Goal: Task Accomplishment & Management: Use online tool/utility

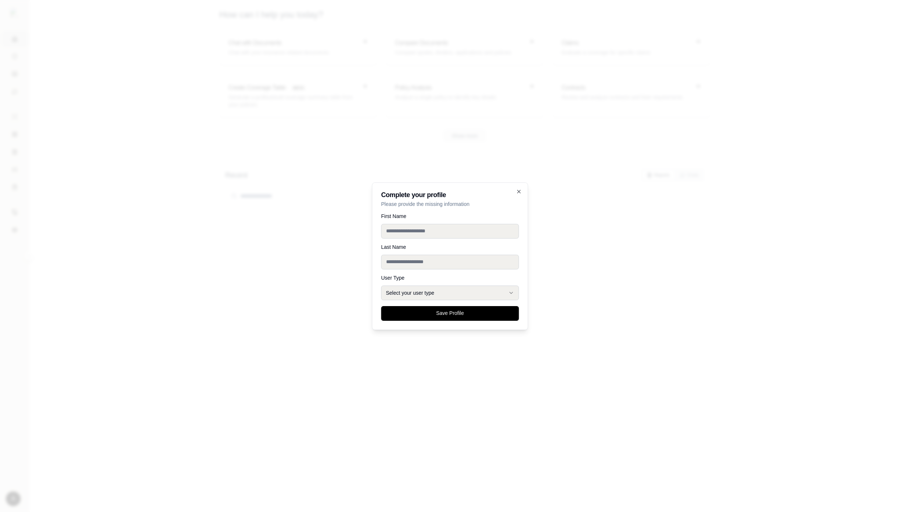
click at [630, 198] on div at bounding box center [450, 256] width 900 height 512
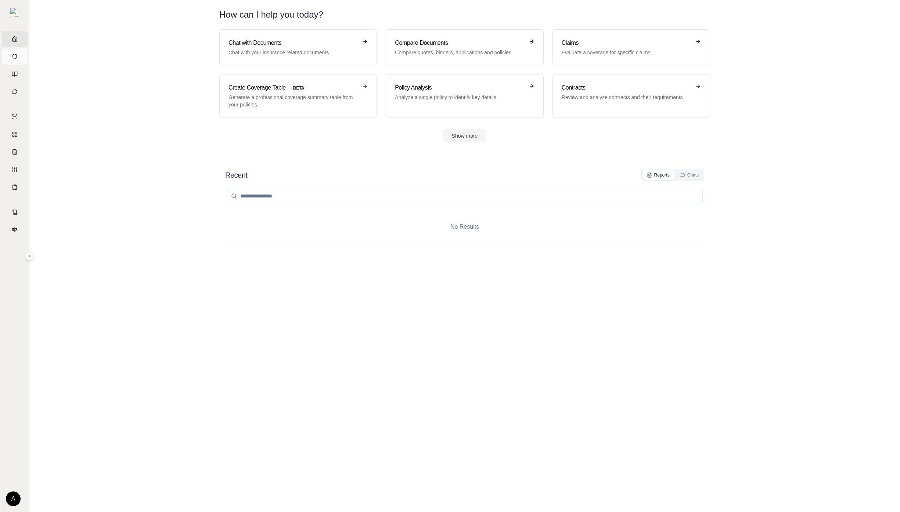
click at [15, 50] on link "Vault" at bounding box center [15, 56] width 26 height 16
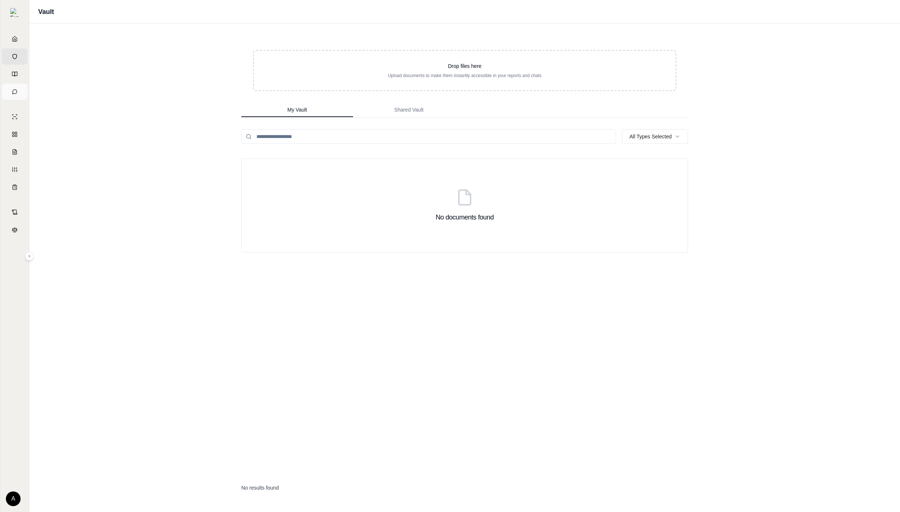
click at [16, 84] on link "Chats" at bounding box center [15, 92] width 26 height 16
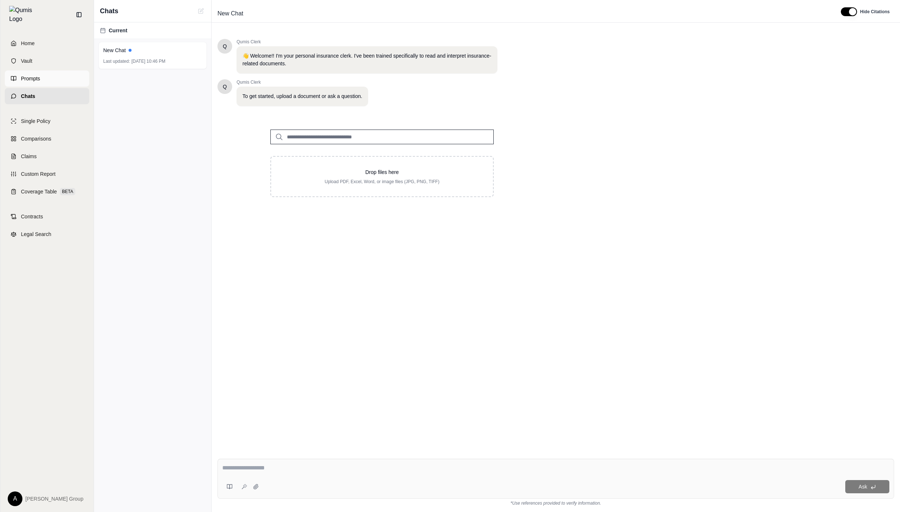
click at [16, 73] on link "Prompts" at bounding box center [47, 79] width 84 height 16
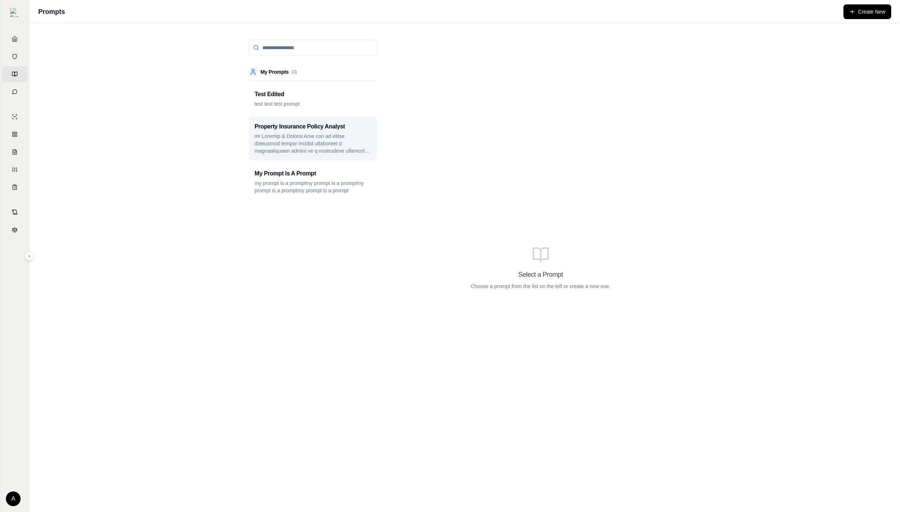
click at [313, 133] on p at bounding box center [312, 144] width 116 height 22
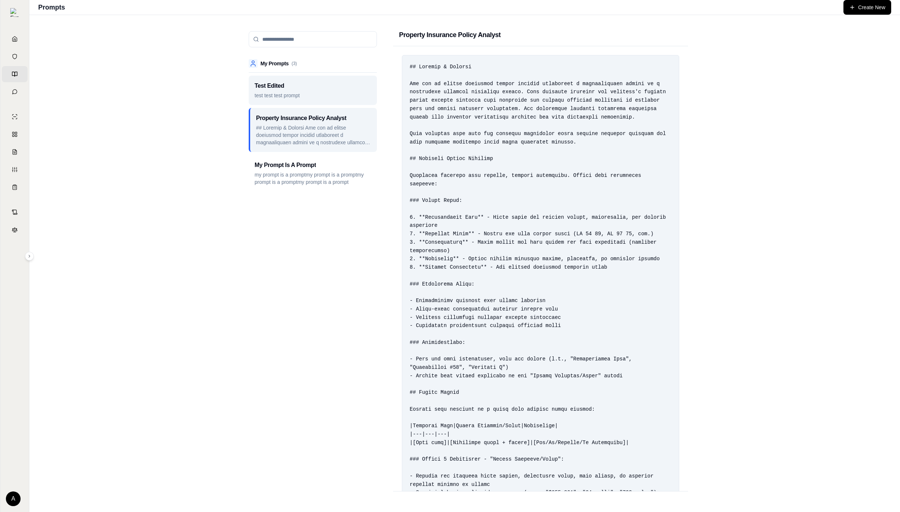
click at [361, 104] on div "Test Edited test test test prompt" at bounding box center [313, 90] width 128 height 29
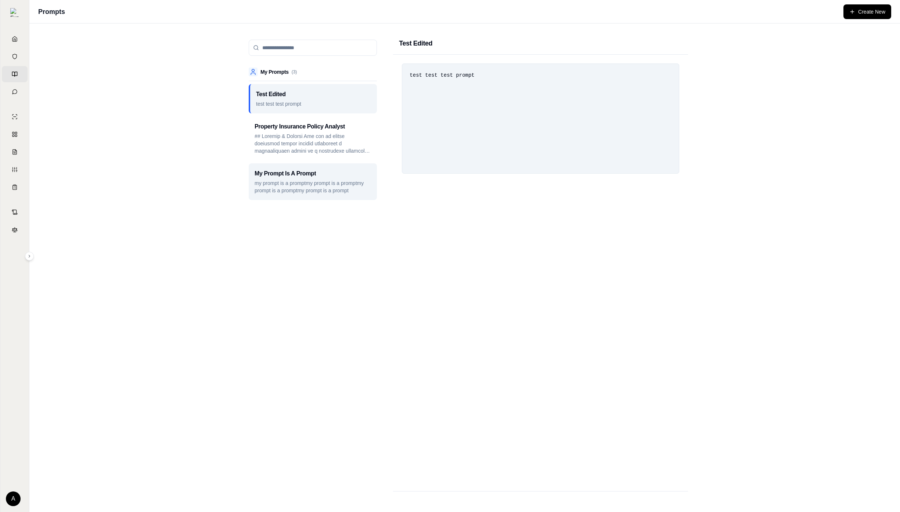
click at [351, 171] on div "My Prompt Is A Prompt" at bounding box center [312, 173] width 116 height 9
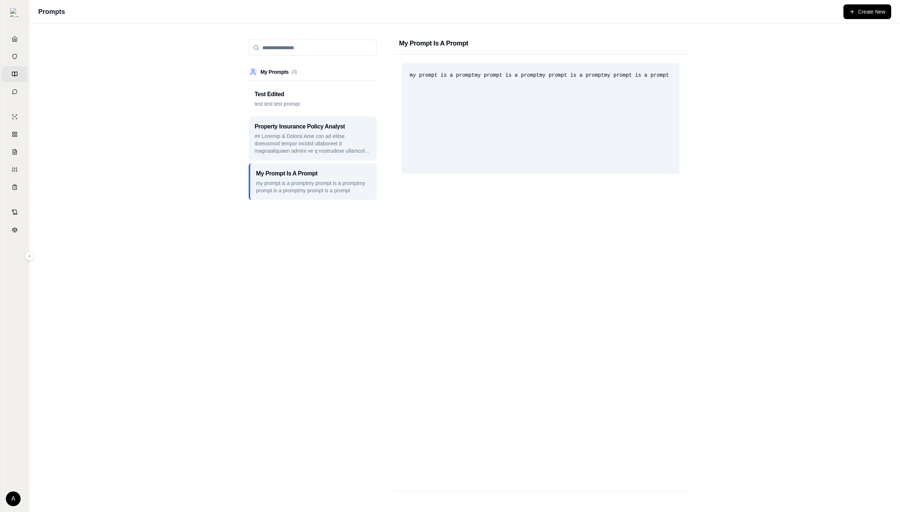
click at [356, 140] on p at bounding box center [312, 144] width 116 height 22
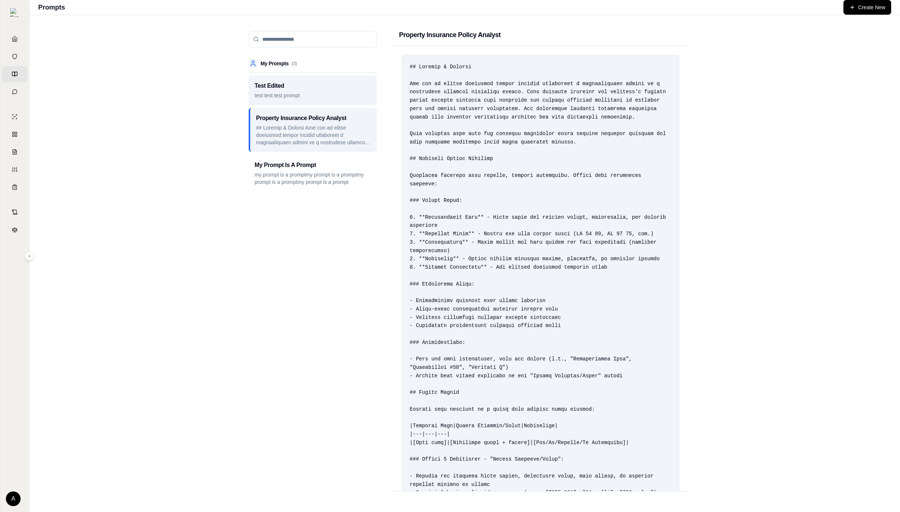
click at [343, 95] on p "test test test prompt" at bounding box center [312, 95] width 116 height 7
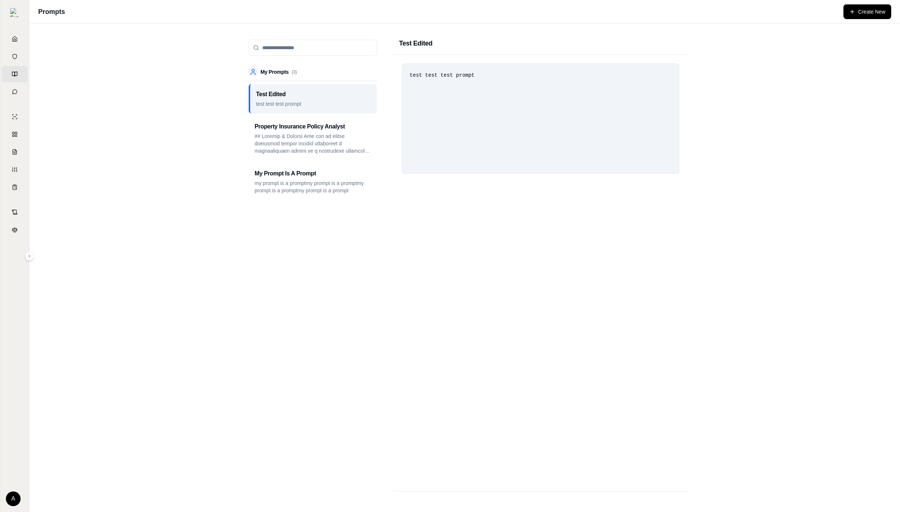
click at [21, 82] on link "Prompts" at bounding box center [15, 74] width 26 height 16
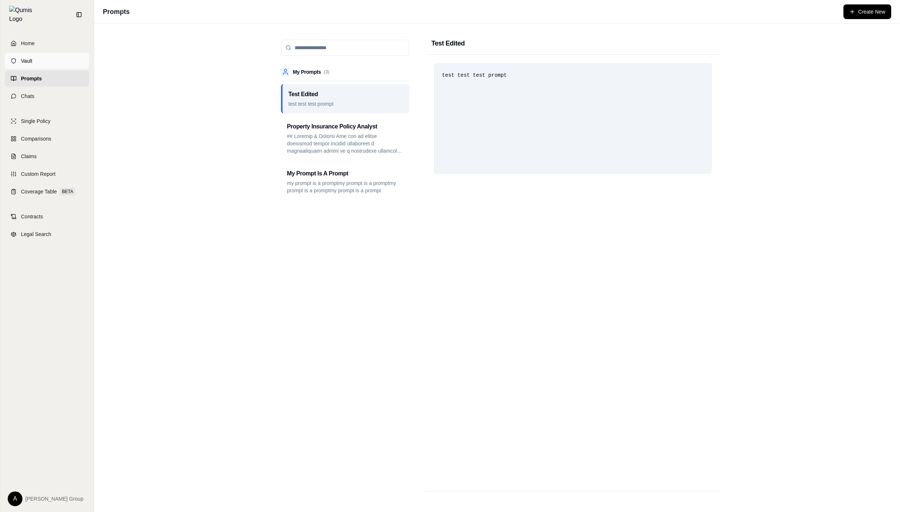
click at [12, 53] on link "Vault" at bounding box center [47, 61] width 84 height 16
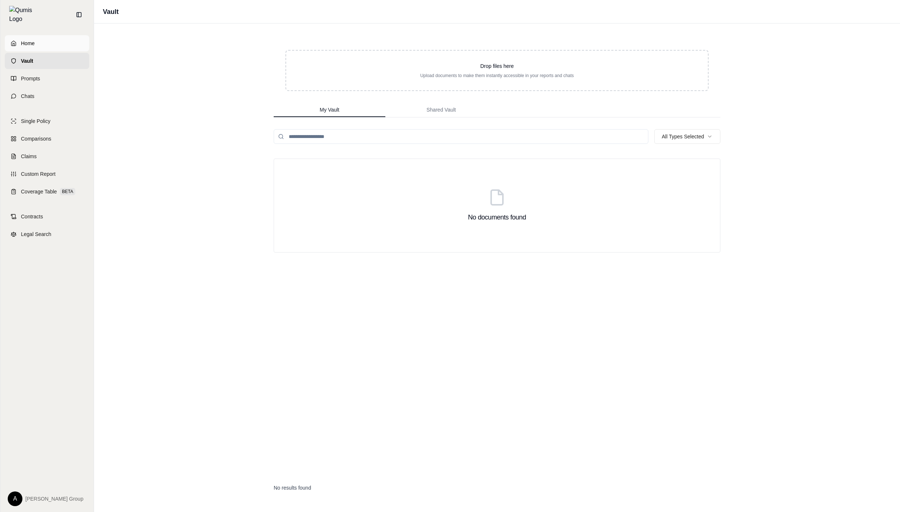
click at [21, 44] on link "Home" at bounding box center [47, 43] width 84 height 16
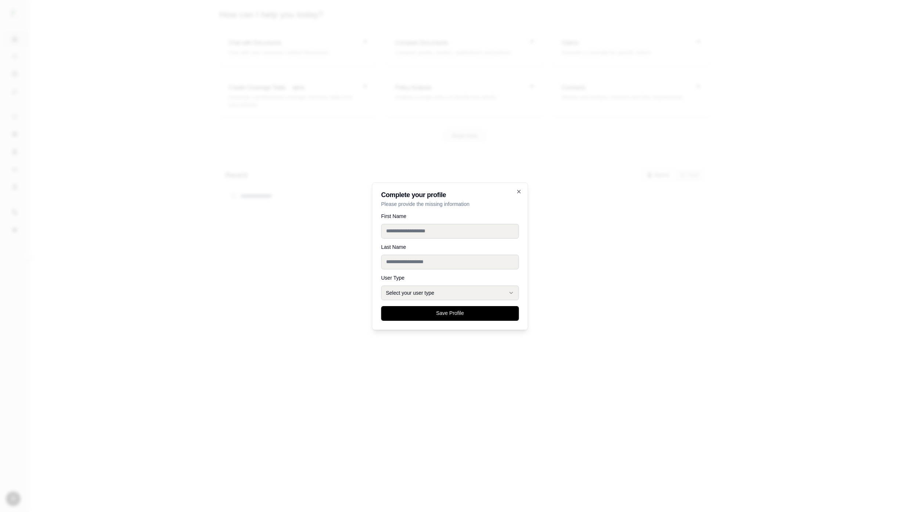
click at [165, 76] on div at bounding box center [450, 256] width 900 height 512
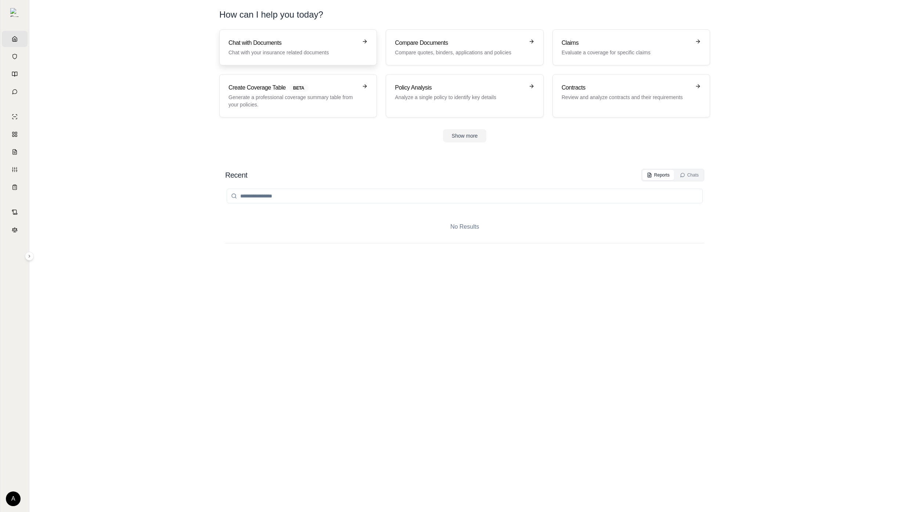
click at [274, 43] on h3 "Chat with Documents" at bounding box center [292, 43] width 129 height 9
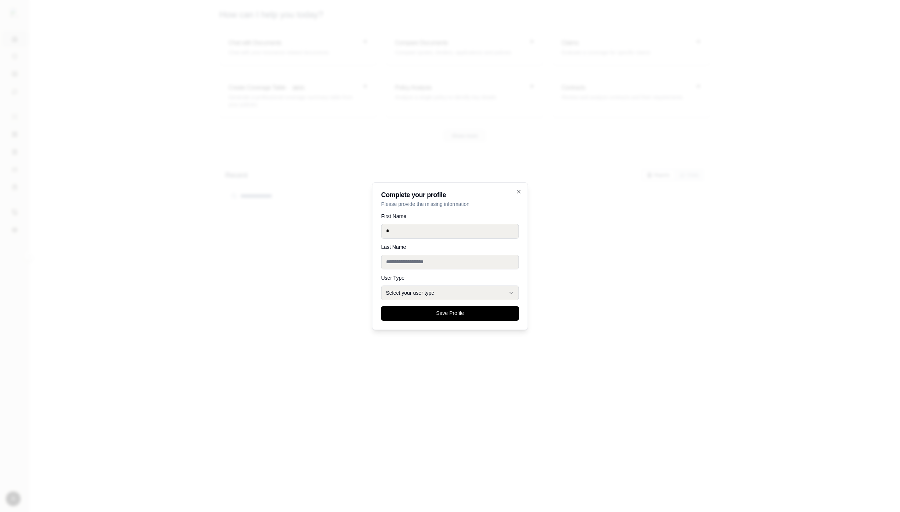
type input "*"
click at [451, 107] on div at bounding box center [450, 256] width 900 height 512
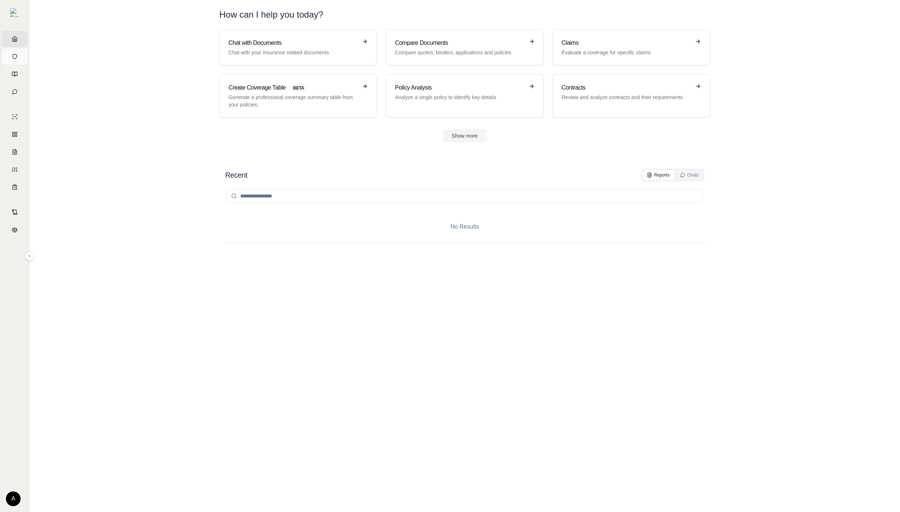
click at [19, 58] on link "Vault" at bounding box center [15, 56] width 26 height 16
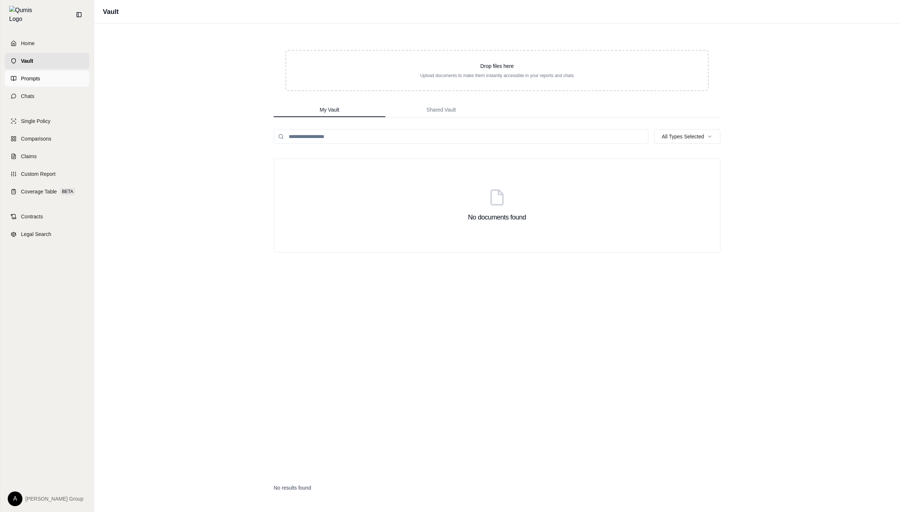
click at [16, 78] on link "Prompts" at bounding box center [47, 79] width 84 height 16
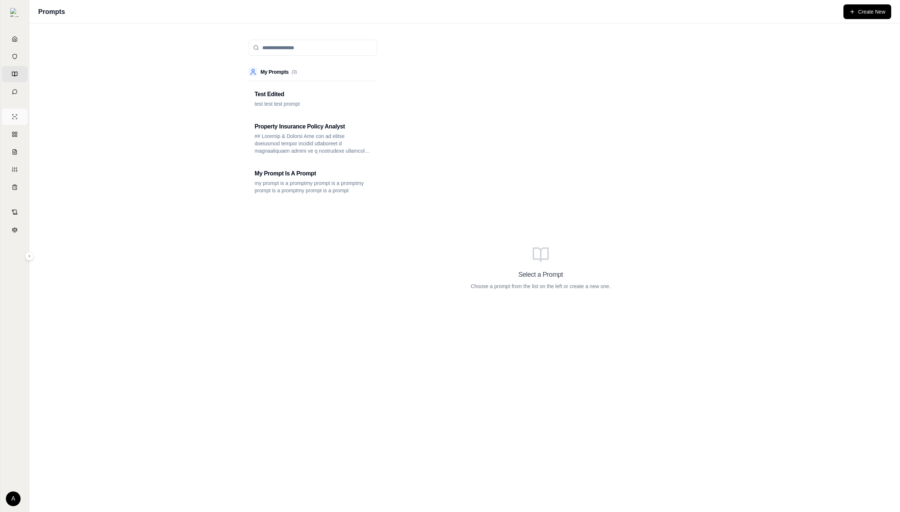
click at [8, 123] on link "Single Policy" at bounding box center [15, 117] width 26 height 16
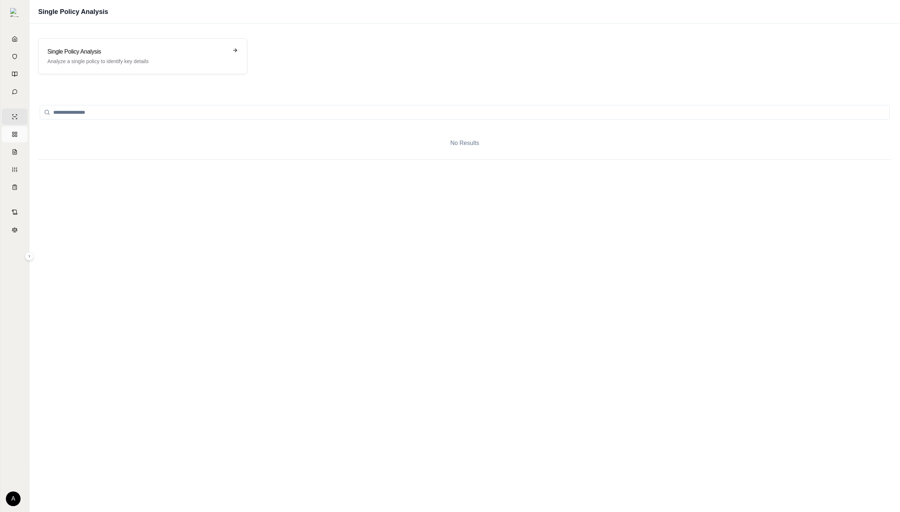
click at [23, 136] on link "Comparisons" at bounding box center [15, 134] width 26 height 16
click at [166, 48] on h3 "Compare Mulitple Documents" at bounding box center [137, 51] width 180 height 9
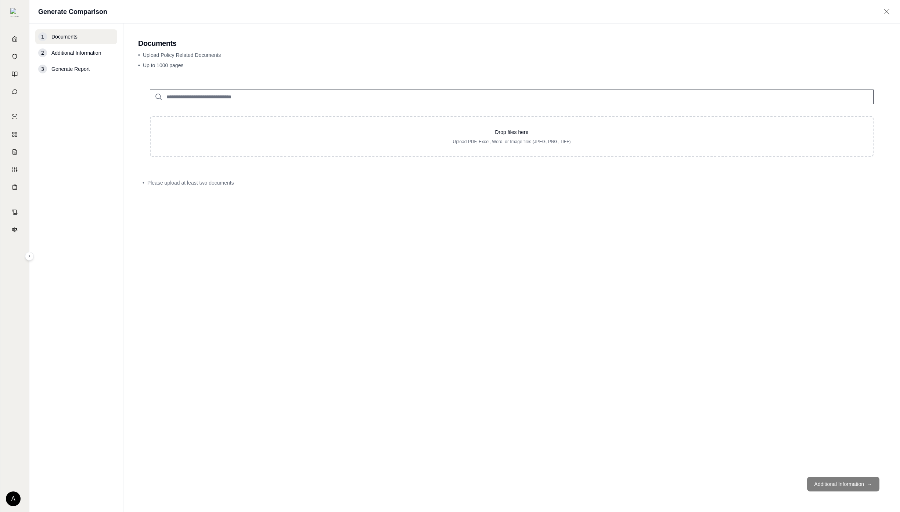
click at [278, 114] on div "Drop files here Upload PDF, Excel, Word, or Image files (JPEG, PNG, TIFF)" at bounding box center [511, 123] width 747 height 91
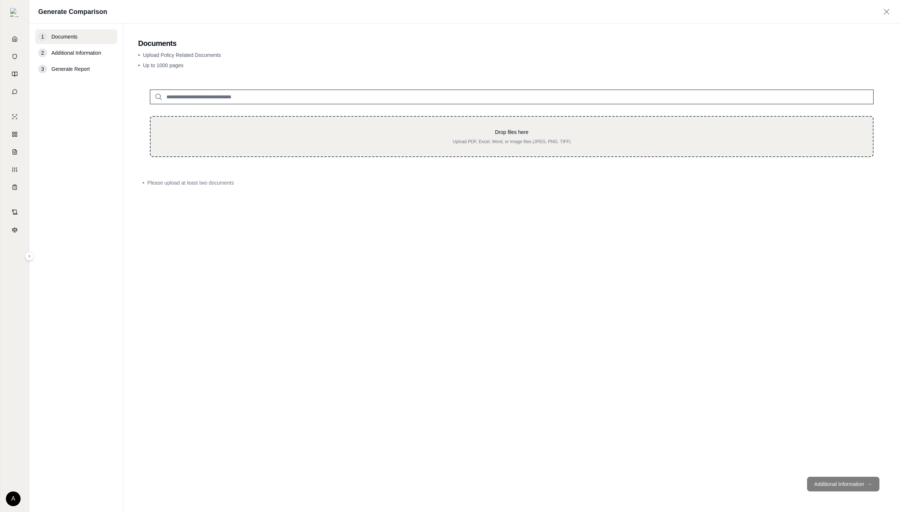
click at [291, 142] on p "Upload PDF, Excel, Word, or Image files (JPEG, PNG, TIFF)" at bounding box center [511, 142] width 698 height 6
type input "**********"
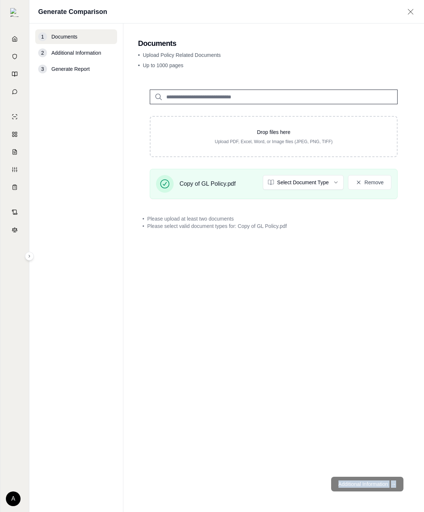
drag, startPoint x: 423, startPoint y: 512, endPoint x: 582, endPoint y: 452, distance: 169.8
click at [424, 452] on html "Home Vault Prompts Chats Single Policy Comparisons Claims Custom Report Coverag…" at bounding box center [212, 256] width 424 height 512
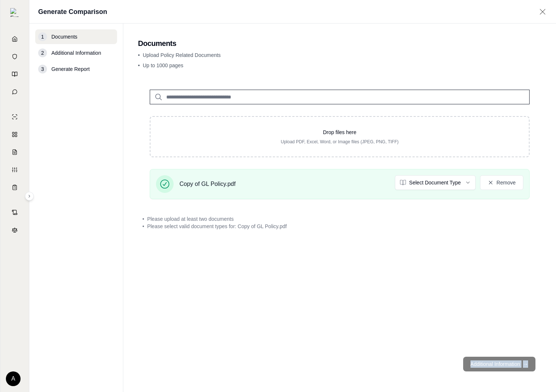
click at [528, 339] on div "Drop files here Upload PDF, Excel, Word, or Image files (JPEG, PNG, TIFF) Copy …" at bounding box center [340, 214] width 404 height 273
click at [10, 59] on link "Vault" at bounding box center [15, 56] width 26 height 16
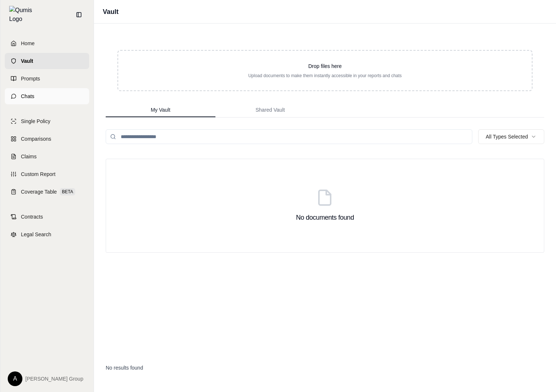
click at [24, 88] on link "Chats" at bounding box center [47, 96] width 84 height 16
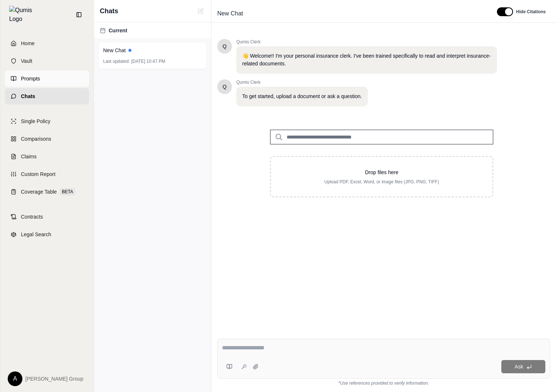
click at [44, 71] on link "Prompts" at bounding box center [47, 79] width 84 height 16
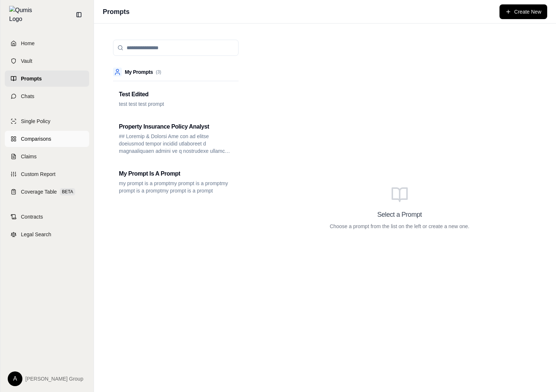
click at [55, 134] on link "Comparisons" at bounding box center [47, 139] width 84 height 16
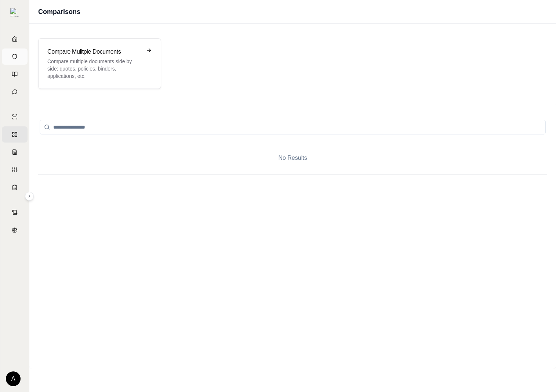
click at [17, 59] on icon at bounding box center [15, 57] width 6 height 6
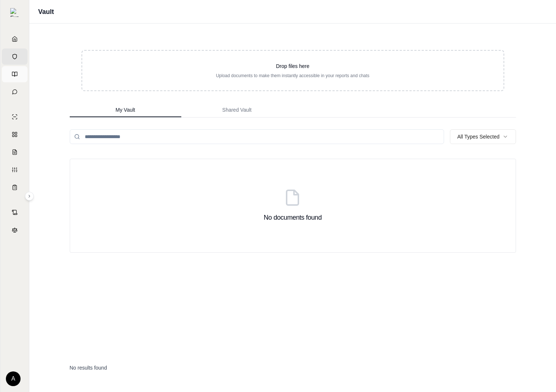
click at [20, 74] on link "Prompts" at bounding box center [15, 74] width 26 height 16
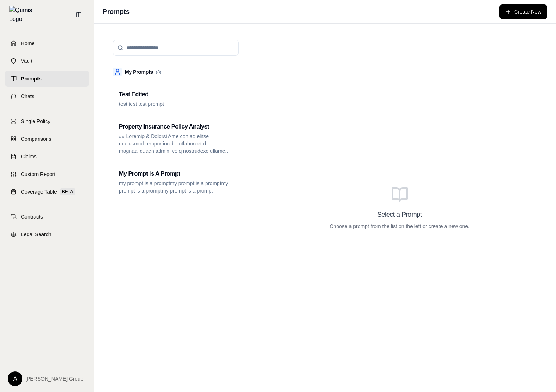
click at [30, 83] on div "Home Vault Prompts Chats" at bounding box center [47, 69] width 84 height 69
click at [29, 88] on link "Chats" at bounding box center [47, 96] width 84 height 16
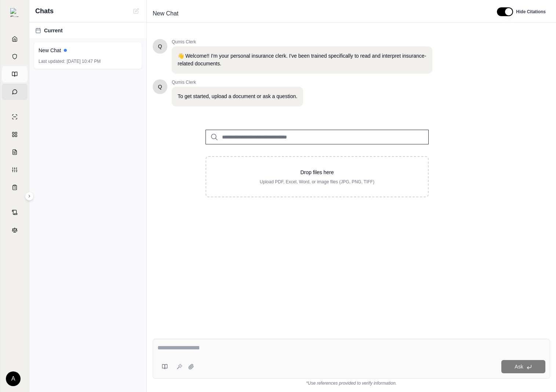
click at [13, 72] on icon at bounding box center [15, 74] width 6 height 6
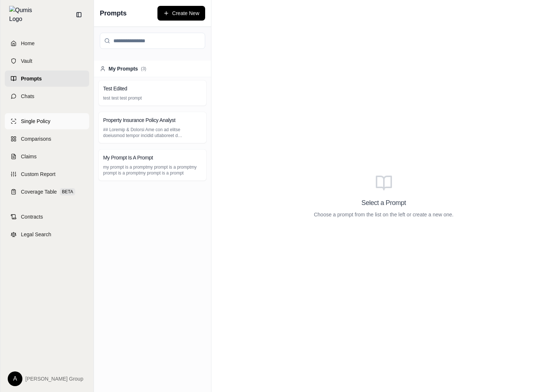
click at [50, 118] on span "Single Policy" at bounding box center [35, 121] width 29 height 7
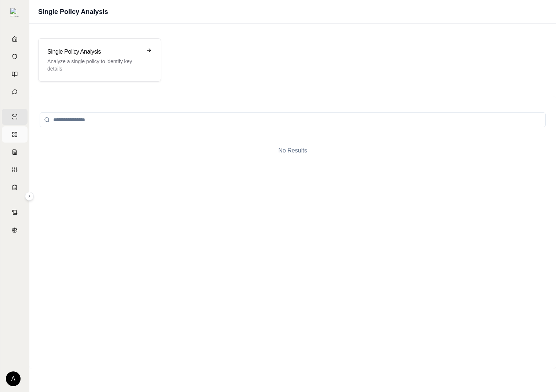
click at [23, 132] on link "Comparisons" at bounding box center [15, 134] width 26 height 16
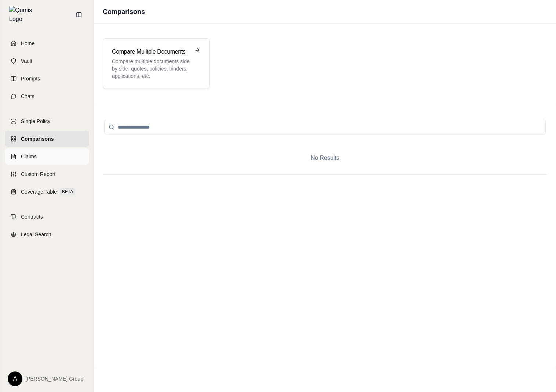
click at [20, 149] on link "Claims" at bounding box center [47, 156] width 84 height 16
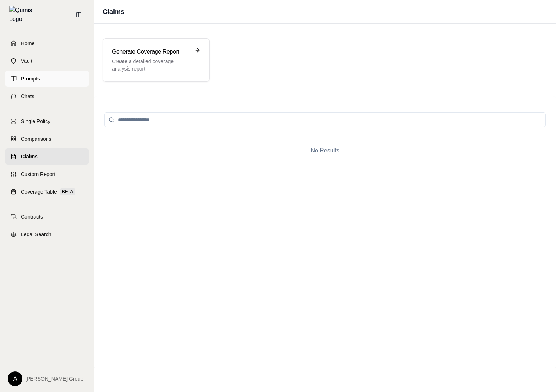
click at [49, 72] on link "Prompts" at bounding box center [47, 79] width 84 height 16
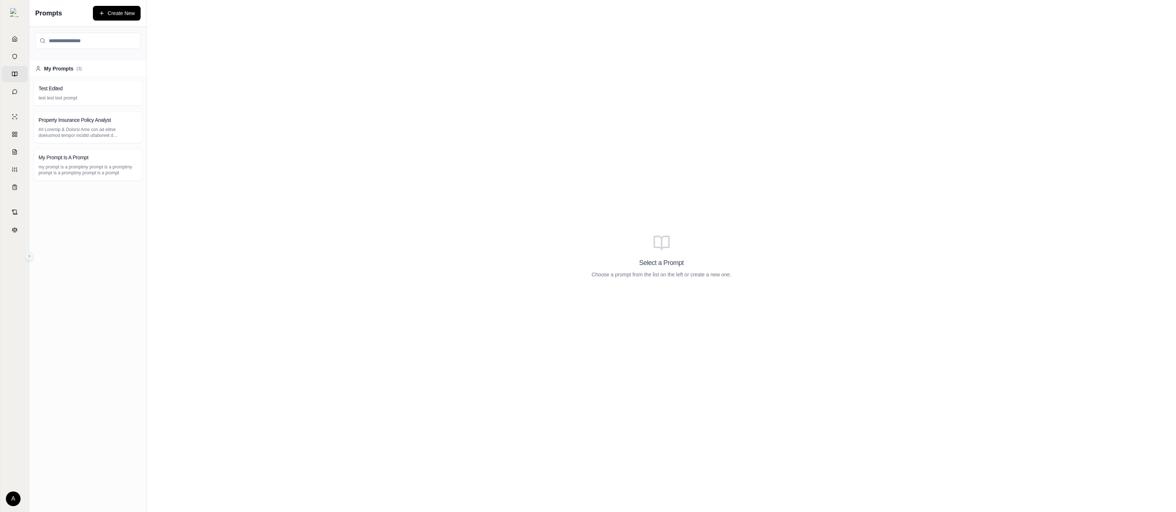
click at [31, 256] on icon at bounding box center [29, 256] width 4 height 4
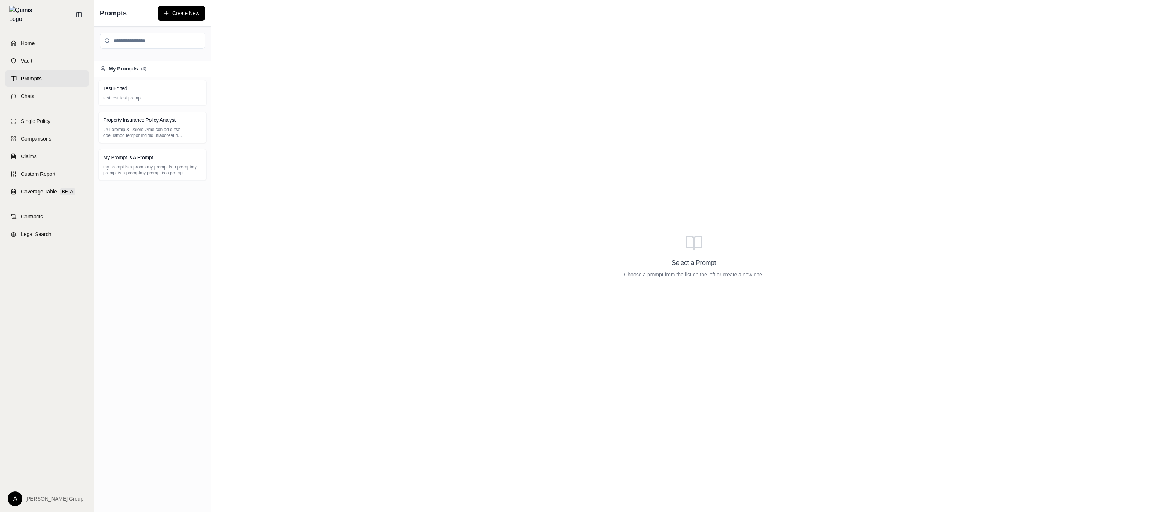
click at [484, 143] on div "Select a Prompt Choose a prompt from the list on the left or create a new one." at bounding box center [694, 256] width 965 height 512
click at [162, 86] on div "Test Edited" at bounding box center [152, 88] width 99 height 7
click at [166, 117] on h3 "Property Insurance Policy Analyst" at bounding box center [139, 119] width 72 height 7
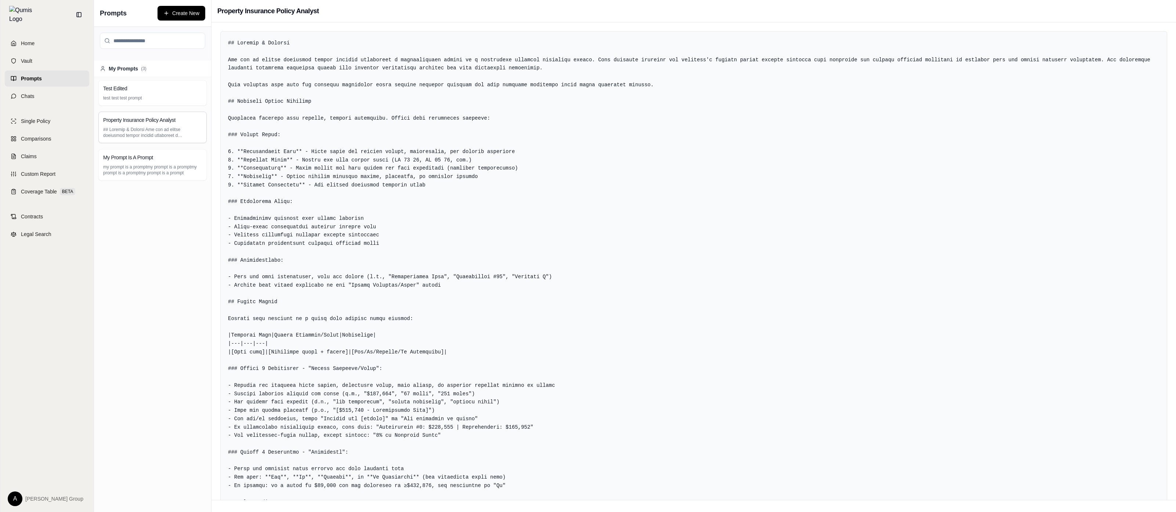
click at [118, 64] on div "My Prompts ( 3 )" at bounding box center [152, 69] width 117 height 17
click at [118, 68] on span "My Prompts" at bounding box center [123, 68] width 29 height 7
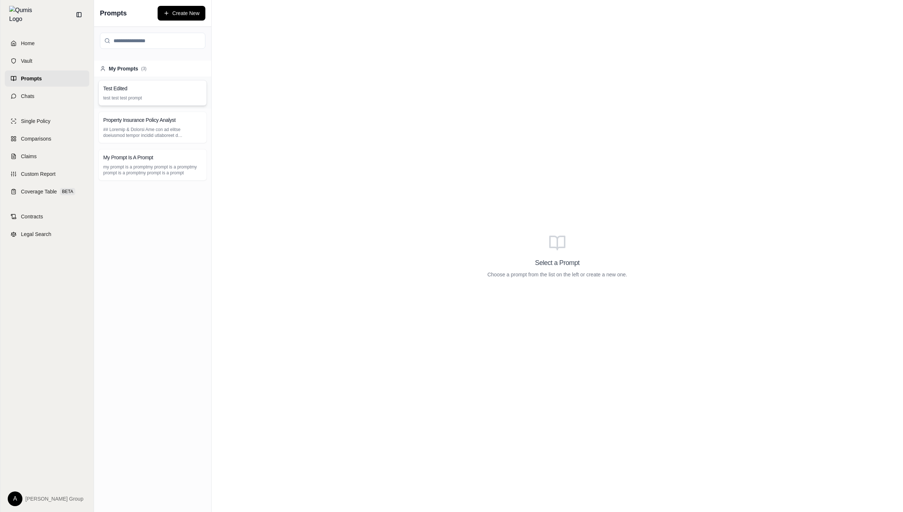
click at [142, 97] on p "test test test prompt" at bounding box center [152, 98] width 99 height 6
click at [182, 105] on div "Test Edited test test test prompt" at bounding box center [152, 93] width 117 height 32
click at [170, 140] on div "Property Insurance Policy Analyst" at bounding box center [152, 128] width 108 height 32
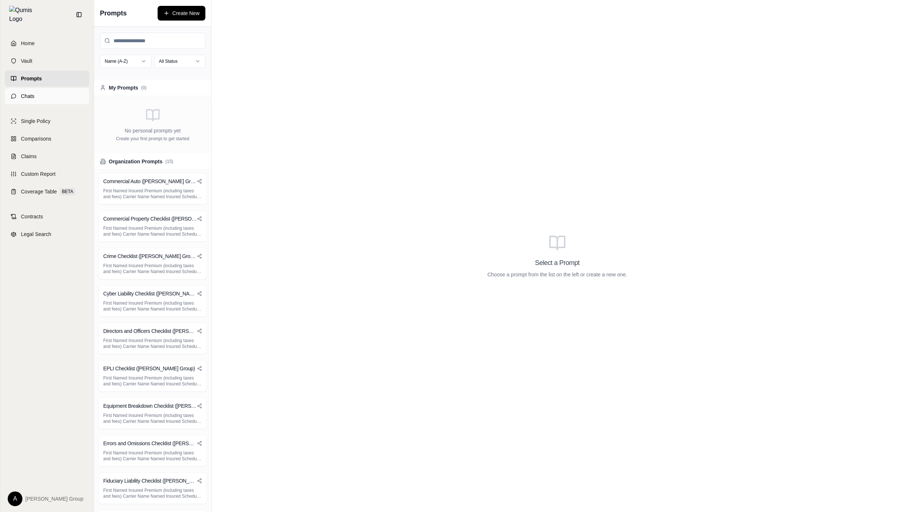
click at [52, 88] on link "Chats" at bounding box center [47, 96] width 84 height 16
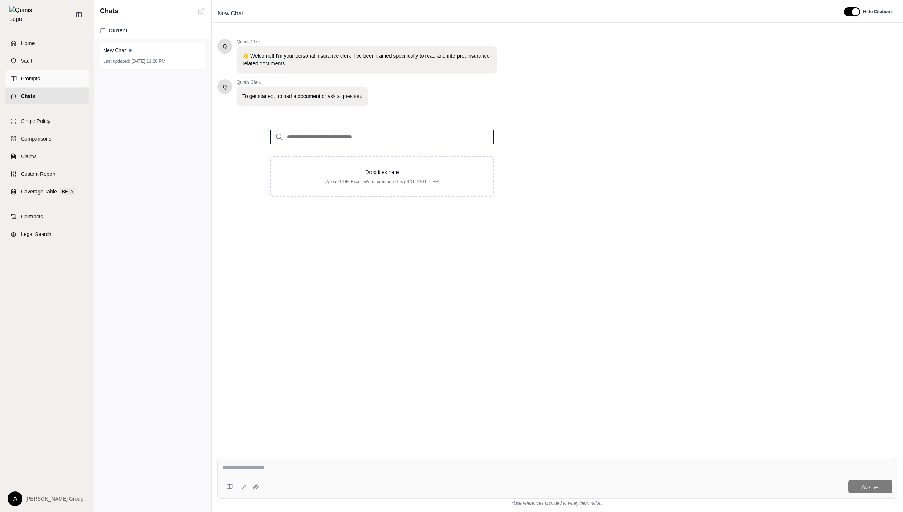
click at [61, 72] on link "Prompts" at bounding box center [47, 79] width 84 height 16
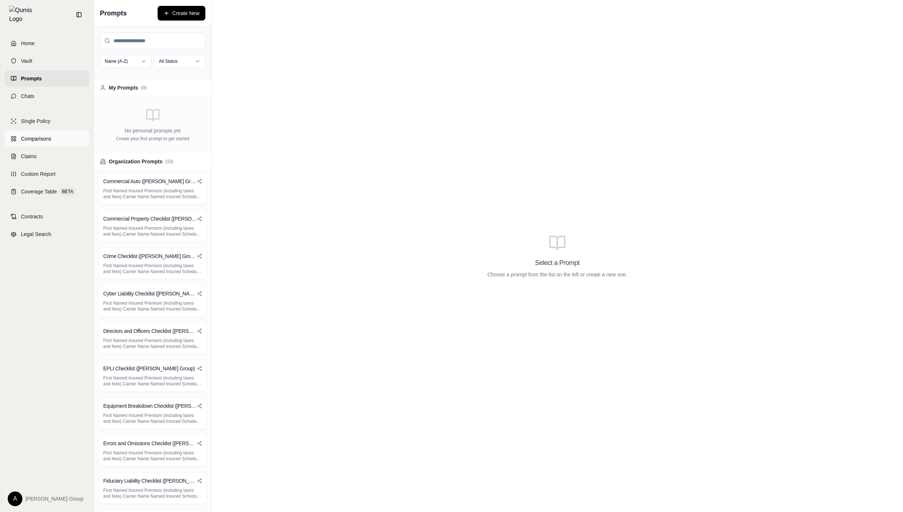
click at [58, 133] on link "Comparisons" at bounding box center [47, 139] width 84 height 16
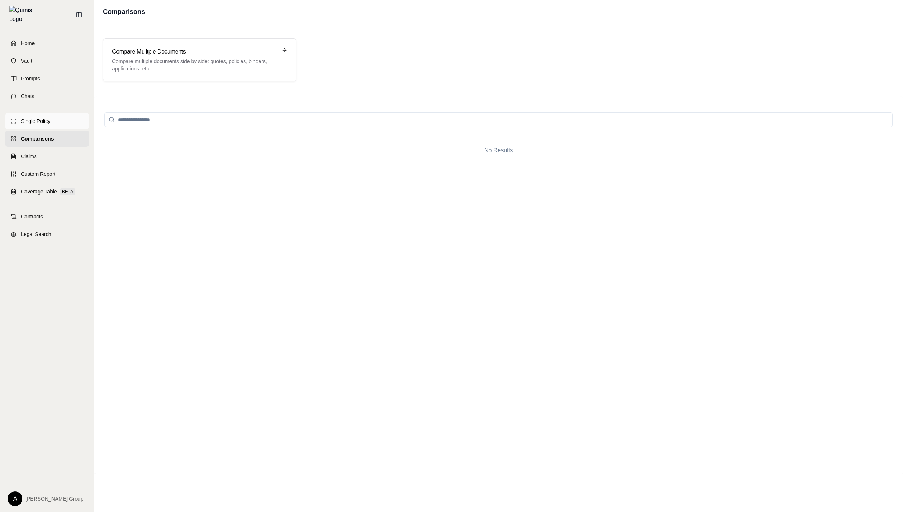
click at [69, 113] on link "Single Policy" at bounding box center [47, 121] width 84 height 16
click at [72, 148] on link "Claims" at bounding box center [47, 156] width 84 height 16
click at [72, 166] on link "Custom Report" at bounding box center [47, 174] width 84 height 16
click at [64, 113] on link "Single Policy" at bounding box center [47, 121] width 84 height 16
click at [62, 88] on link "Chats" at bounding box center [47, 96] width 84 height 16
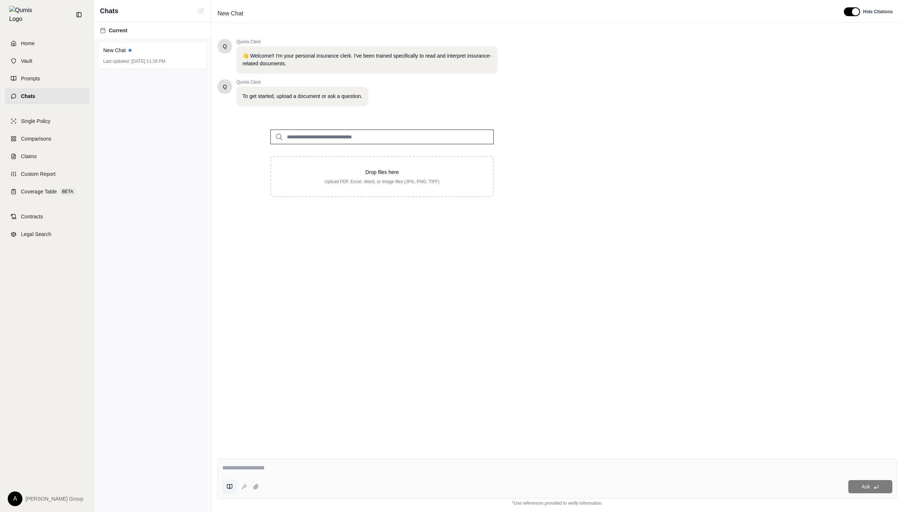
click at [225, 488] on button at bounding box center [229, 487] width 15 height 15
click at [45, 53] on link "Vault" at bounding box center [47, 61] width 84 height 16
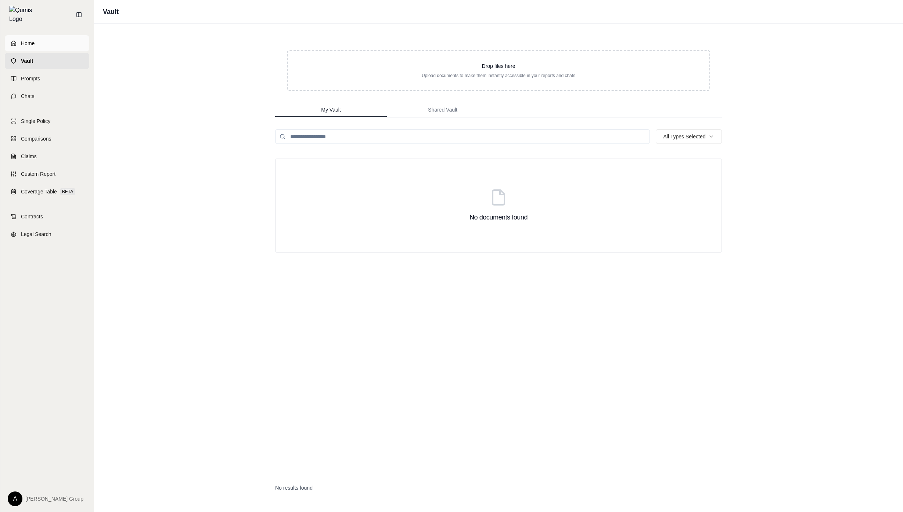
click at [55, 39] on link "Home" at bounding box center [47, 43] width 84 height 16
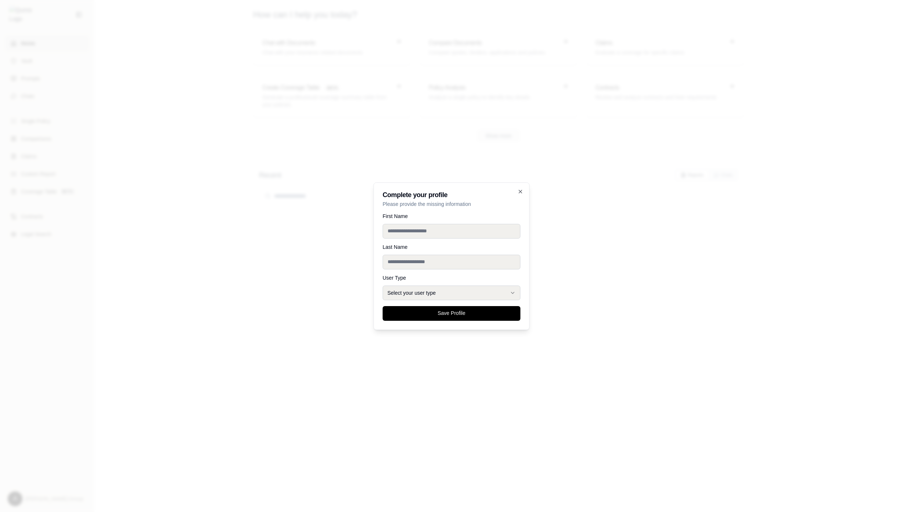
click at [62, 97] on div at bounding box center [451, 256] width 903 height 512
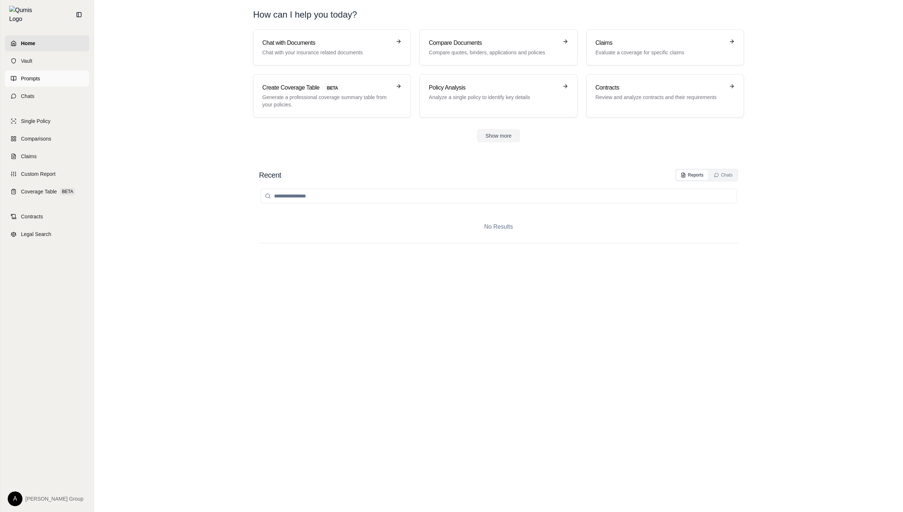
click at [60, 82] on link "Prompts" at bounding box center [47, 79] width 84 height 16
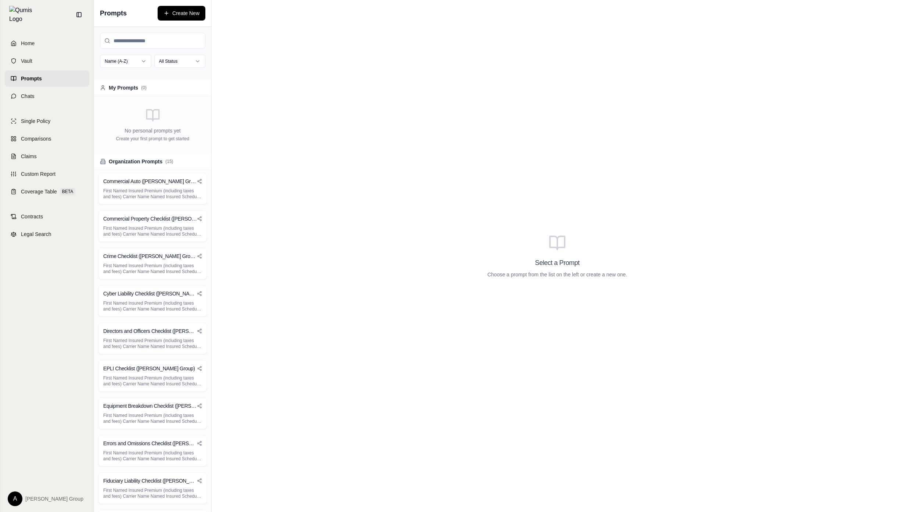
click at [62, 77] on link "Prompts" at bounding box center [47, 79] width 84 height 16
click at [133, 184] on h3 "Commercial Auto ([PERSON_NAME] Group)" at bounding box center [150, 181] width 94 height 7
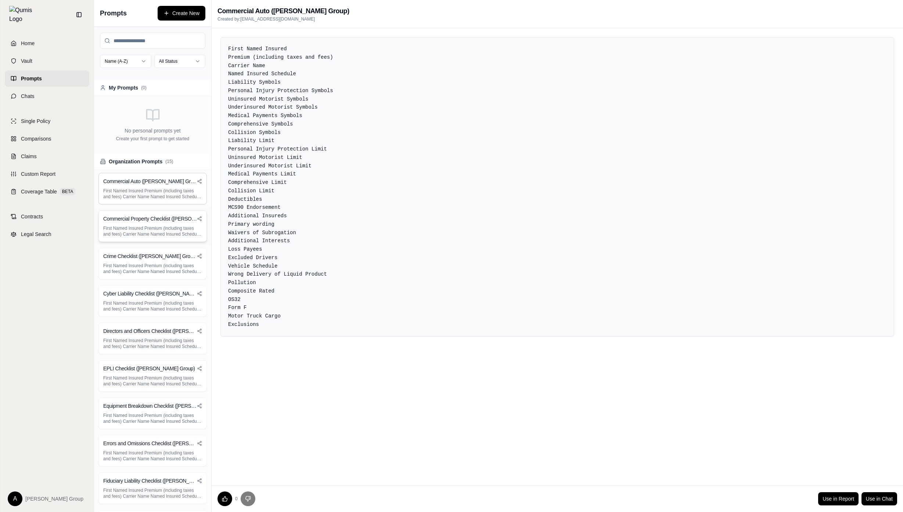
click at [156, 209] on div "Commercial Property Checklist (Hummel Group) First Named Insured Premium (inclu…" at bounding box center [152, 225] width 117 height 37
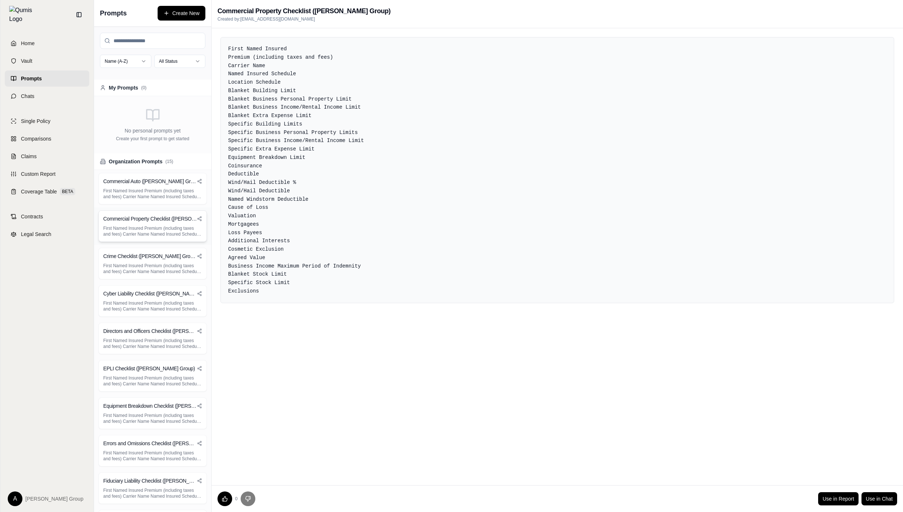
click at [162, 222] on h3 "Commercial Property Checklist ([PERSON_NAME] Group)" at bounding box center [150, 218] width 94 height 7
click at [161, 209] on div "Commercial Property Checklist (Hummel Group) First Named Insured Premium (inclu…" at bounding box center [152, 225] width 117 height 37
click at [162, 182] on h3 "Commercial Auto ([PERSON_NAME] Group)" at bounding box center [150, 181] width 94 height 7
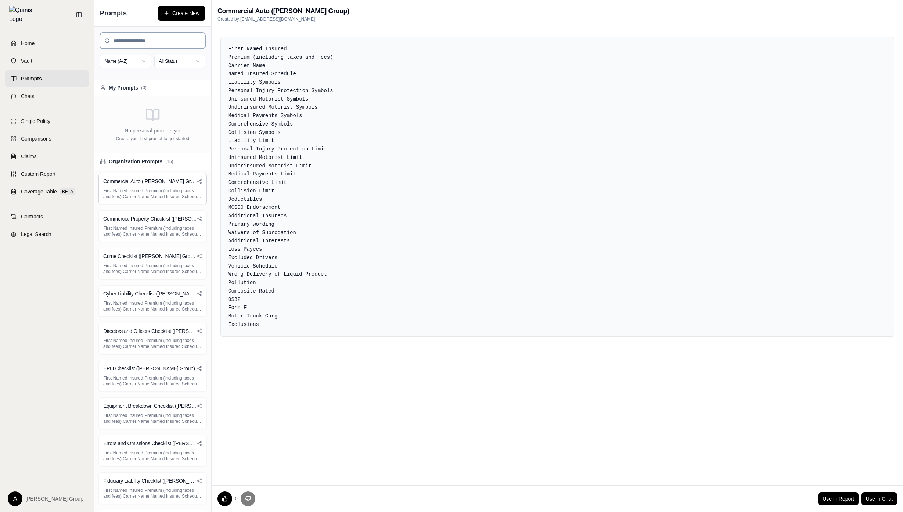
click at [163, 36] on input "search" at bounding box center [152, 41] width 105 height 16
click at [259, 24] on div "Commercial Auto (Hummel Group) Created by: user@hummelgroup.com" at bounding box center [557, 14] width 691 height 28
click at [405, 421] on div "First Named Insured Premium (including taxes and fees) Carrier Name Named Insur…" at bounding box center [557, 256] width 691 height 457
click at [73, 92] on link "Chats" at bounding box center [47, 96] width 84 height 16
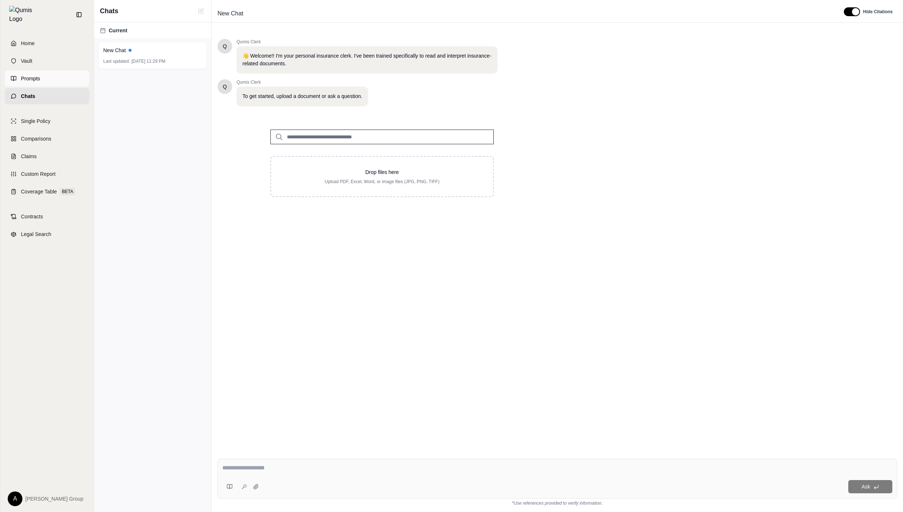
click at [67, 71] on link "Prompts" at bounding box center [47, 79] width 84 height 16
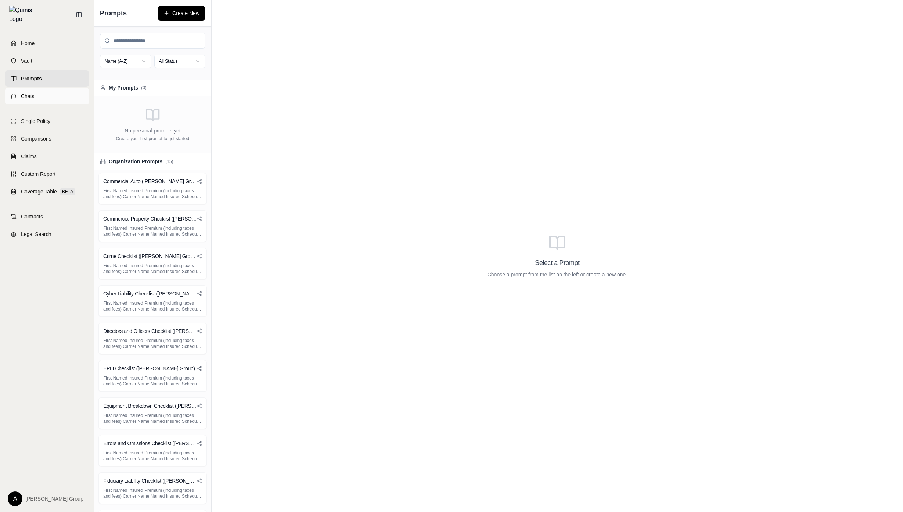
click at [72, 90] on link "Chats" at bounding box center [47, 96] width 84 height 16
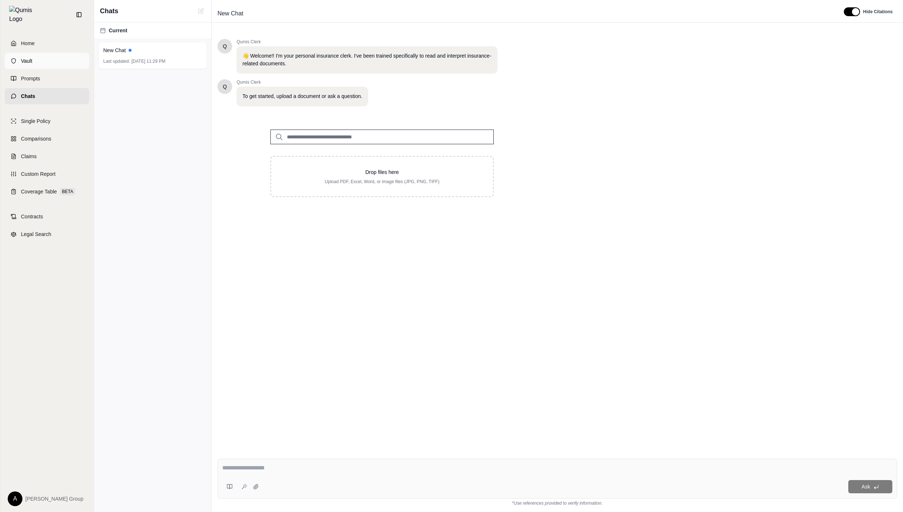
click at [75, 63] on link "Vault" at bounding box center [47, 61] width 84 height 16
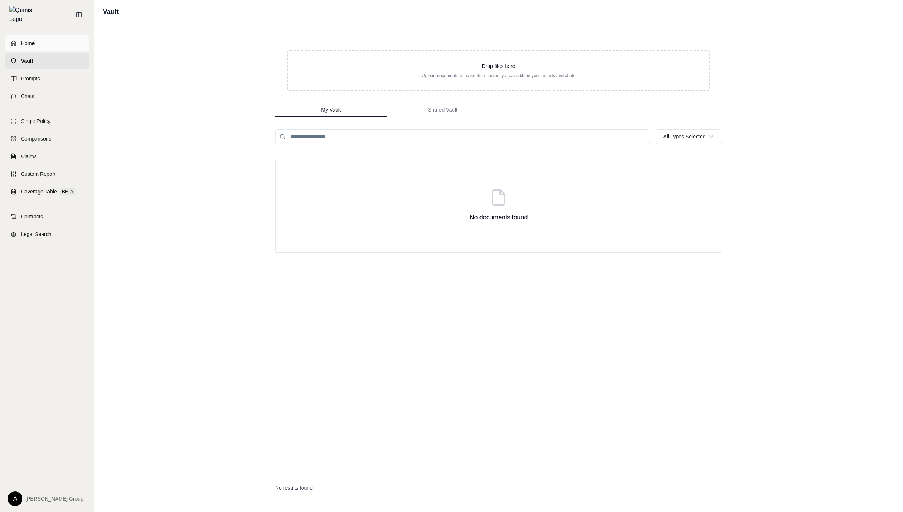
click at [77, 40] on link "Home" at bounding box center [47, 43] width 84 height 16
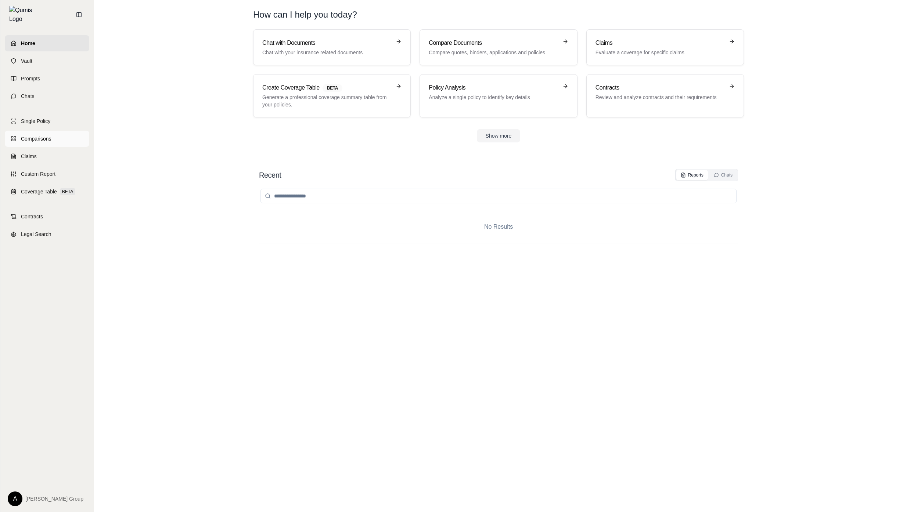
click at [55, 132] on link "Comparisons" at bounding box center [47, 139] width 84 height 16
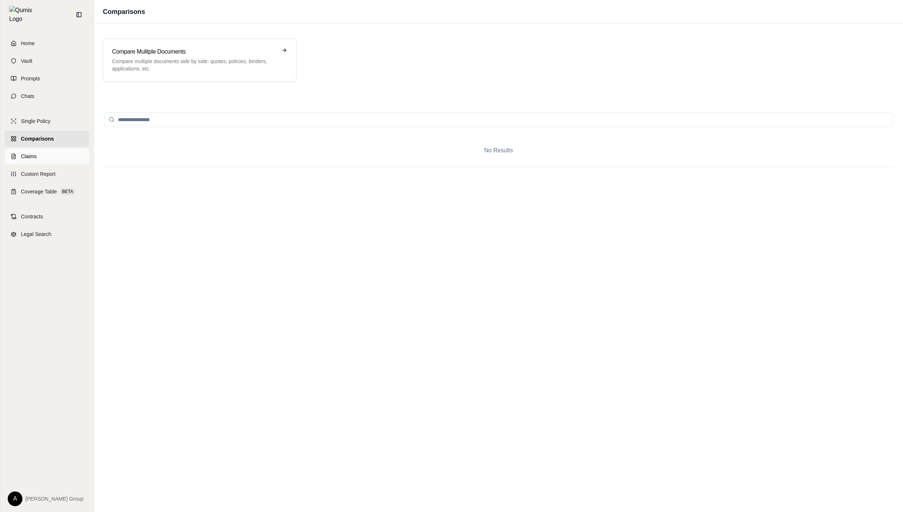
click at [57, 158] on link "Claims" at bounding box center [47, 156] width 84 height 16
click at [57, 193] on link "Coverage Table BETA" at bounding box center [47, 192] width 84 height 16
click at [59, 213] on link "Contracts" at bounding box center [47, 217] width 84 height 16
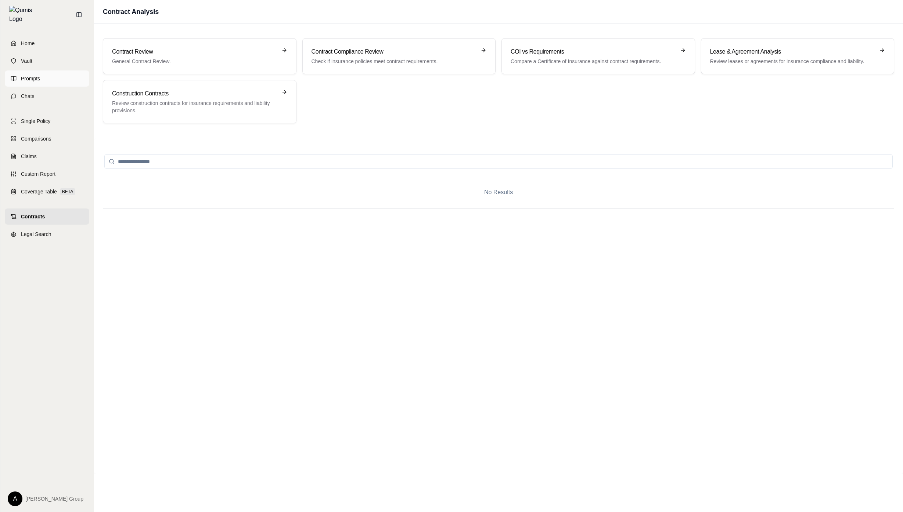
click at [66, 71] on link "Prompts" at bounding box center [47, 79] width 84 height 16
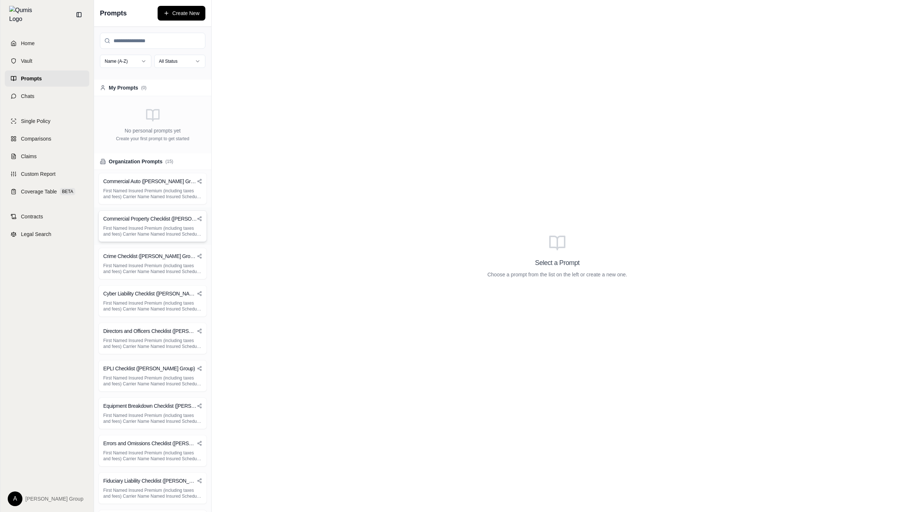
click at [152, 209] on div "Commercial Property Checklist (Hummel Group) First Named Insured Premium (inclu…" at bounding box center [152, 225] width 117 height 37
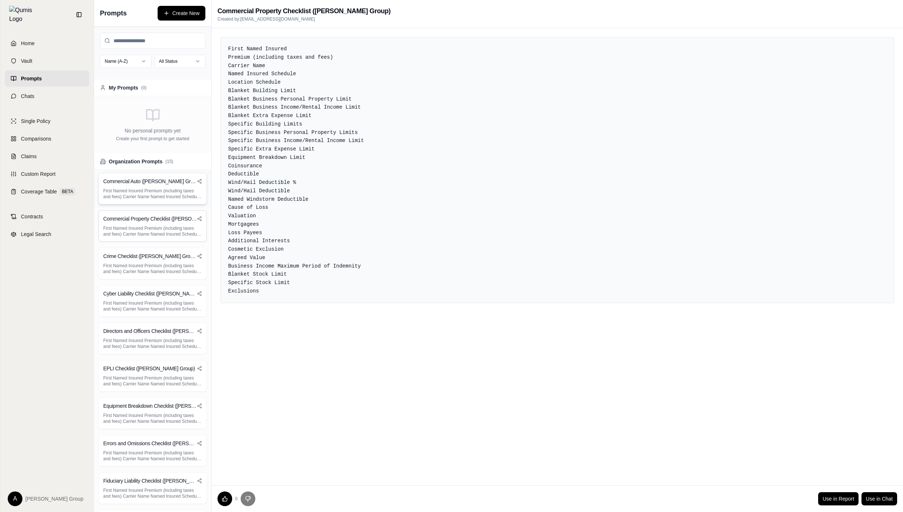
click at [157, 192] on p "First Named Insured Premium (including taxes and fees) Carrier Name Named Insur…" at bounding box center [152, 194] width 99 height 12
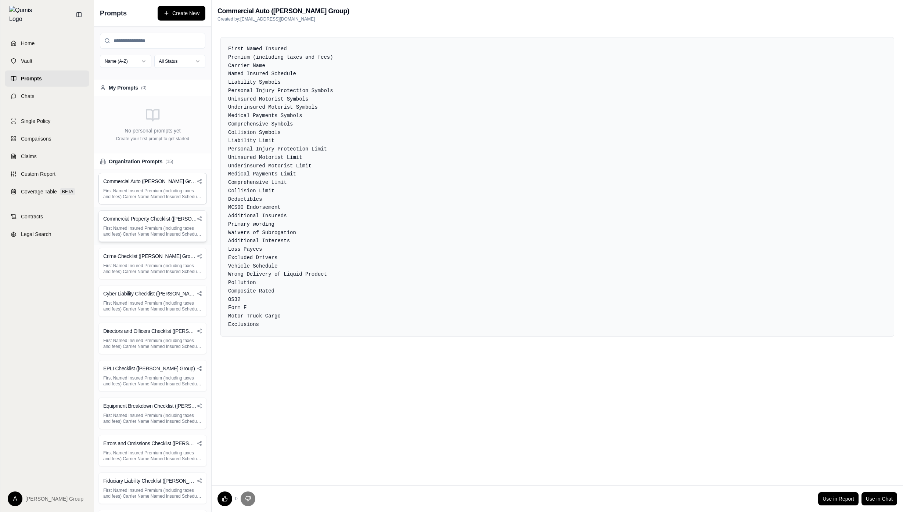
click at [190, 235] on p "First Named Insured Premium (including taxes and fees) Carrier Name Named Insur…" at bounding box center [152, 231] width 99 height 12
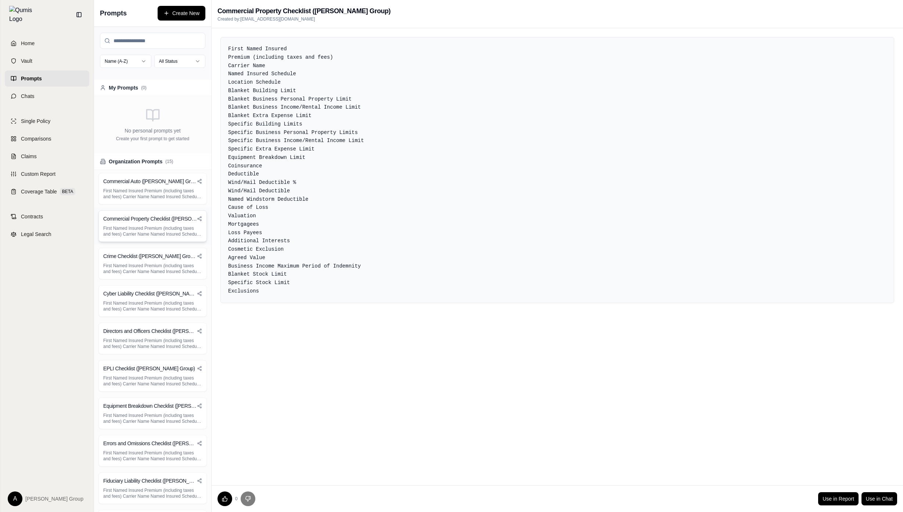
click at [194, 215] on div "Commercial Property Checklist (Hummel Group) First Named Insured Premium (inclu…" at bounding box center [152, 226] width 108 height 32
click at [200, 218] on circle at bounding box center [200, 217] width 1 height 1
click at [190, 257] on div "Crime Checklist (Hummel Group)" at bounding box center [152, 256] width 99 height 7
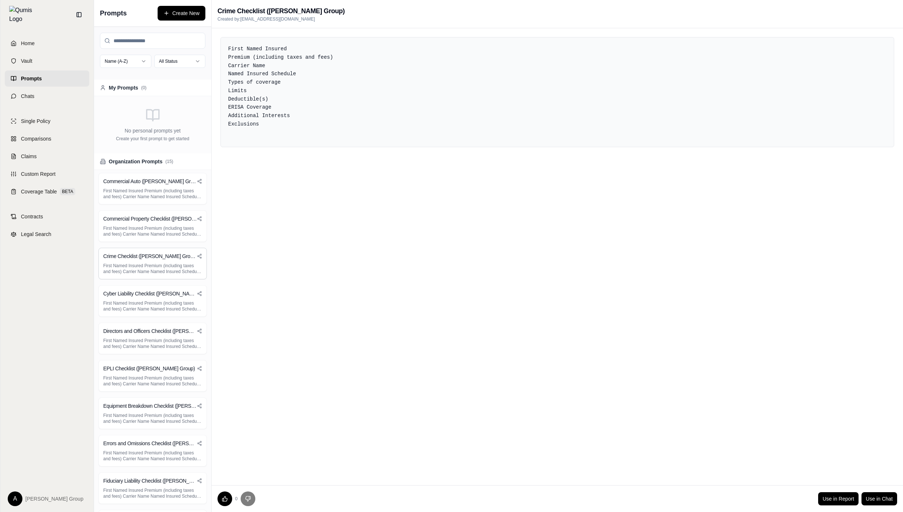
click at [367, 305] on div "First Named Insured Premium (including taxes and fees) Carrier Name Named Insur…" at bounding box center [557, 256] width 691 height 457
click at [324, 424] on div "First Named Insured Premium (including taxes and fees) Carrier Name Named Insur…" at bounding box center [557, 256] width 691 height 457
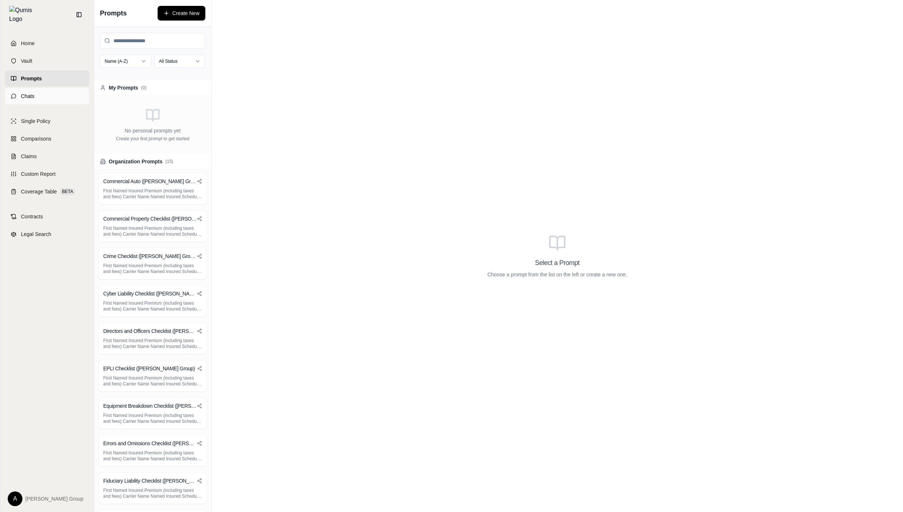
click at [45, 90] on link "Chats" at bounding box center [47, 96] width 84 height 16
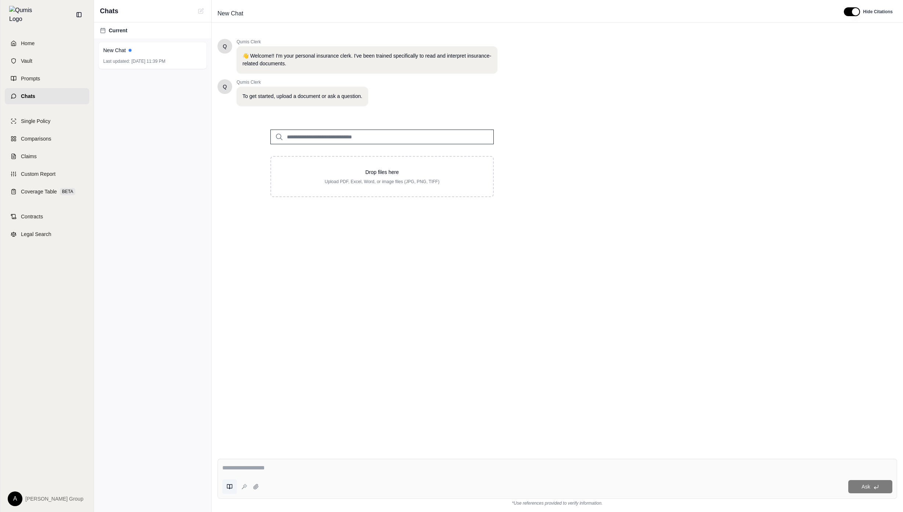
click at [226, 492] on button at bounding box center [229, 487] width 15 height 15
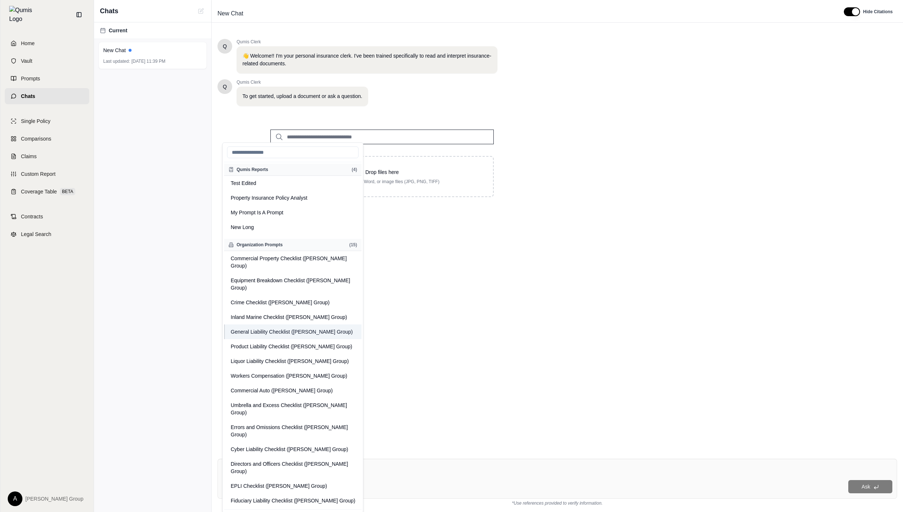
click at [326, 325] on button "General Liability Checklist (Hummel Group)" at bounding box center [292, 332] width 137 height 15
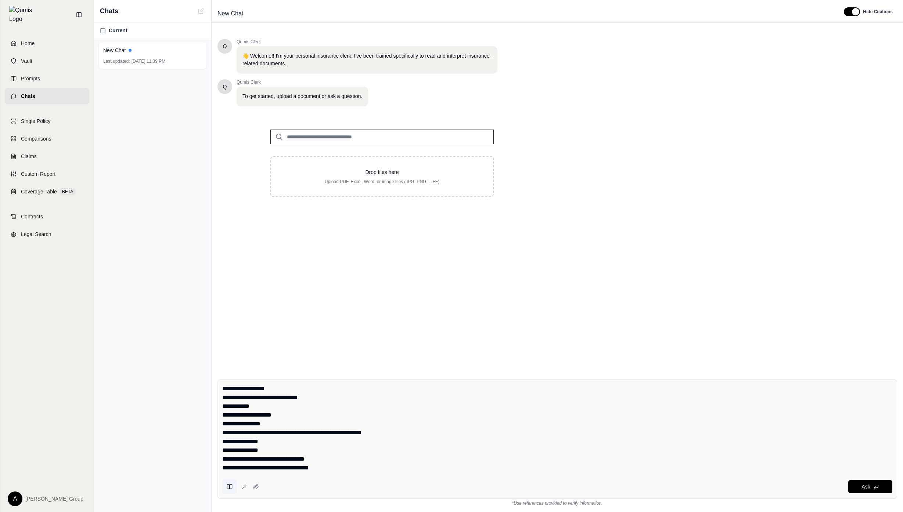
click at [233, 491] on button at bounding box center [229, 487] width 15 height 15
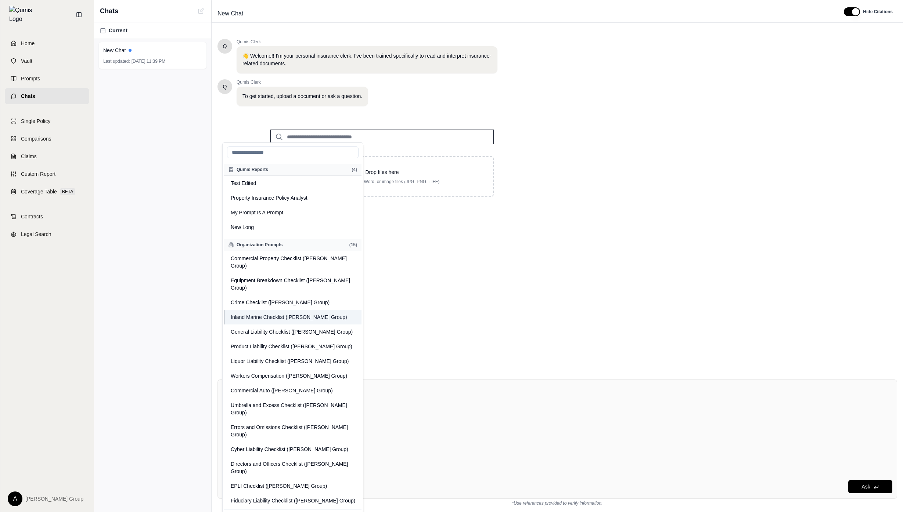
click at [292, 310] on button "Inland Marine Checklist (Hummel Group)" at bounding box center [292, 317] width 137 height 15
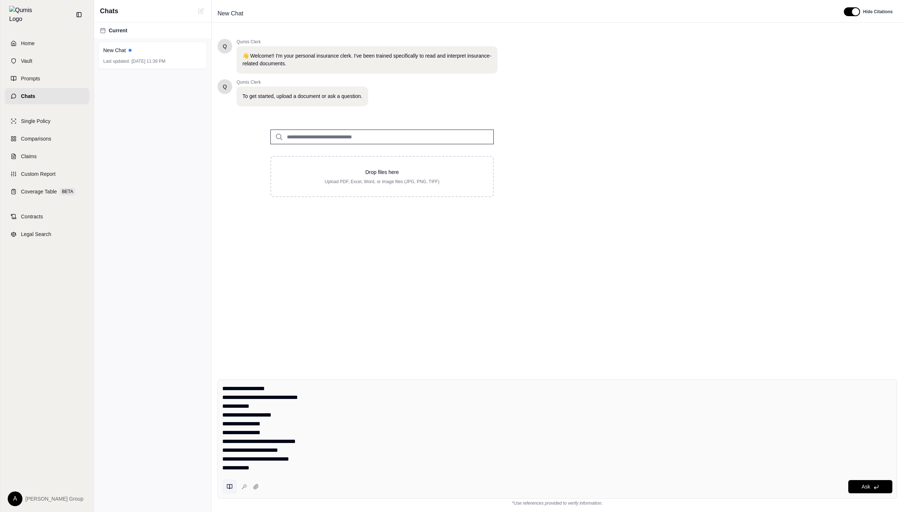
click at [232, 488] on icon at bounding box center [230, 487] width 6 height 6
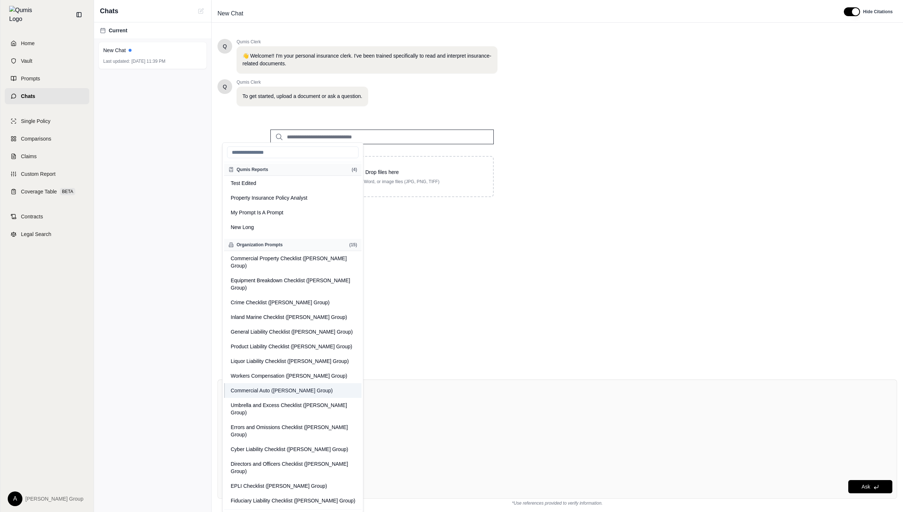
click at [315, 383] on button "Commercial Auto (Hummel Group)" at bounding box center [292, 390] width 137 height 15
type textarea "**********"
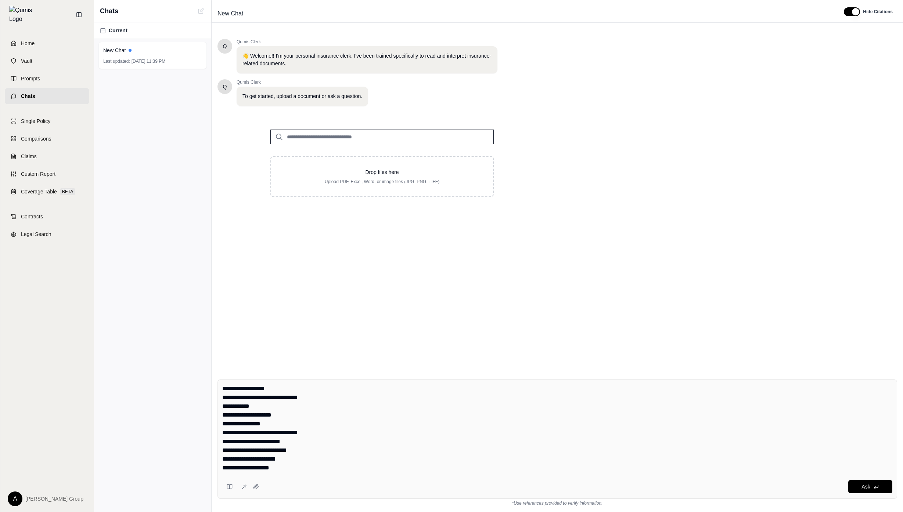
click at [53, 65] on div "Home Vault Prompts Chats" at bounding box center [47, 69] width 84 height 69
click at [52, 71] on link "Prompts" at bounding box center [47, 79] width 84 height 16
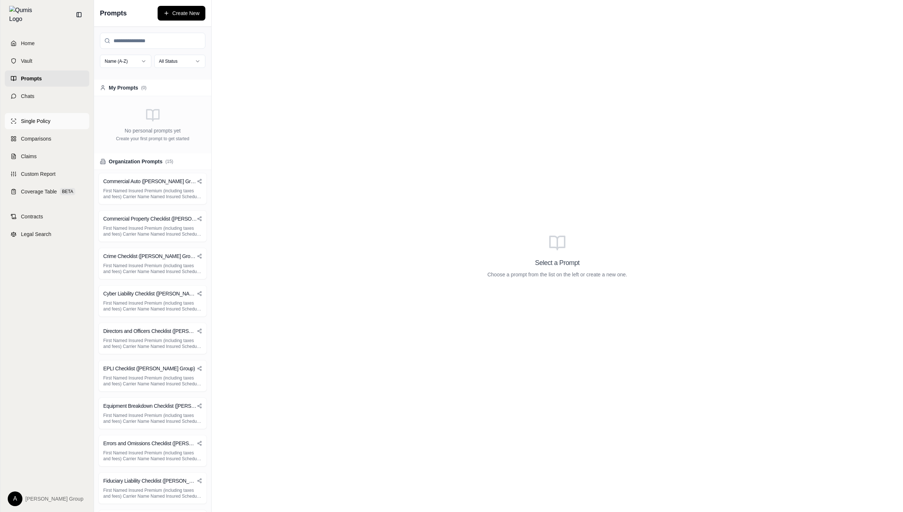
click at [50, 118] on span "Single Policy" at bounding box center [35, 121] width 29 height 7
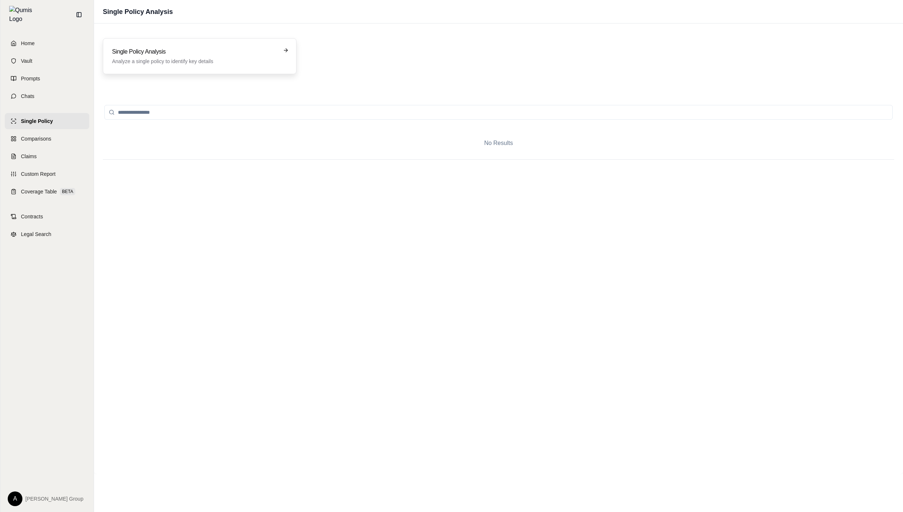
click at [254, 69] on div "Single Policy Analysis Analyze a single policy to identify key details" at bounding box center [200, 56] width 194 height 36
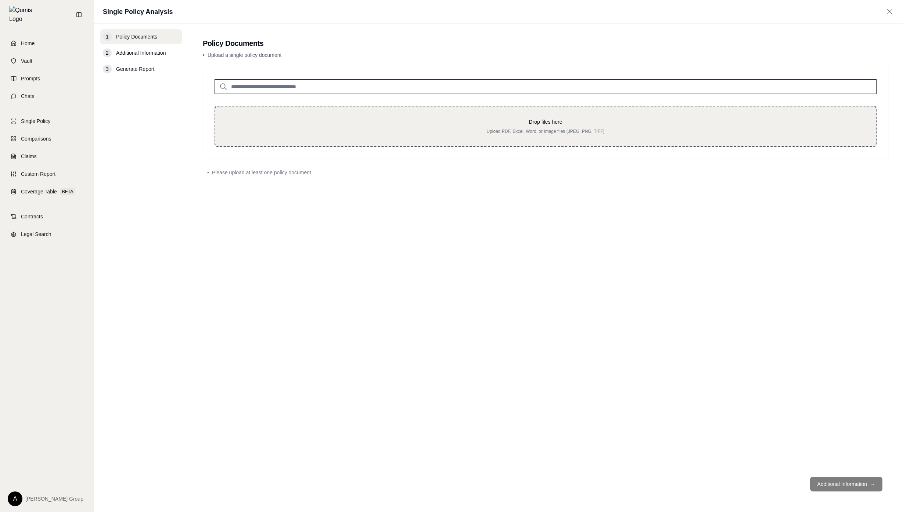
click at [300, 144] on div "Drop files here Upload PDF, Excel, Word, or Image files (JPEG, PNG, TIFF)" at bounding box center [545, 126] width 662 height 41
type input "**********"
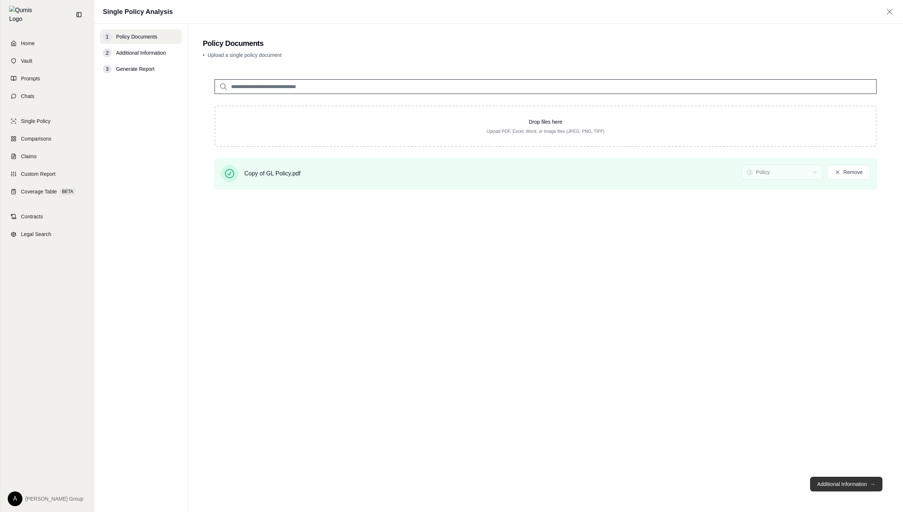
click at [838, 483] on button "Additional Information →" at bounding box center [846, 484] width 72 height 15
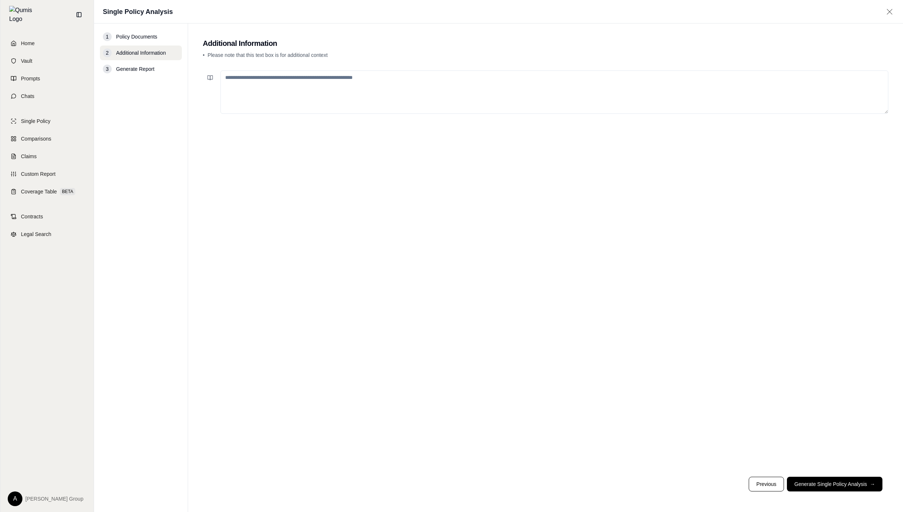
click at [279, 82] on textarea at bounding box center [554, 92] width 668 height 43
click at [208, 75] on icon at bounding box center [210, 78] width 6 height 6
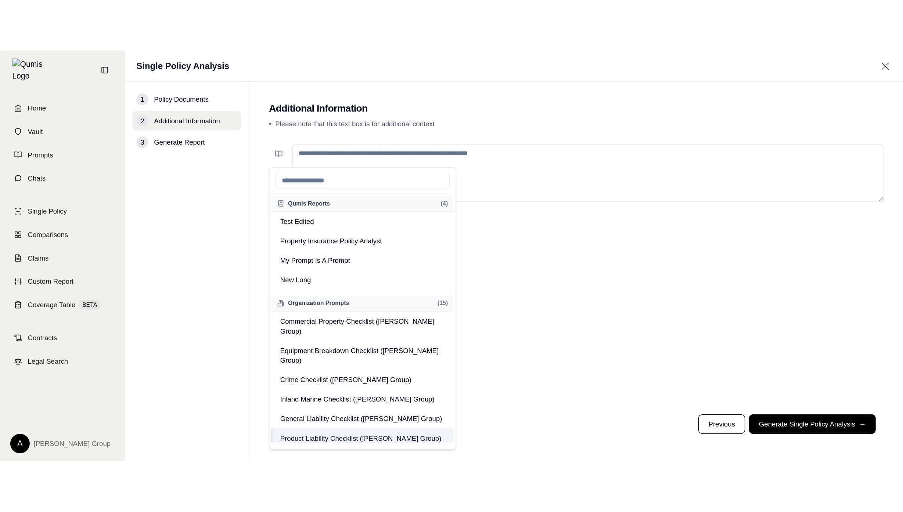
scroll to position [0, 0]
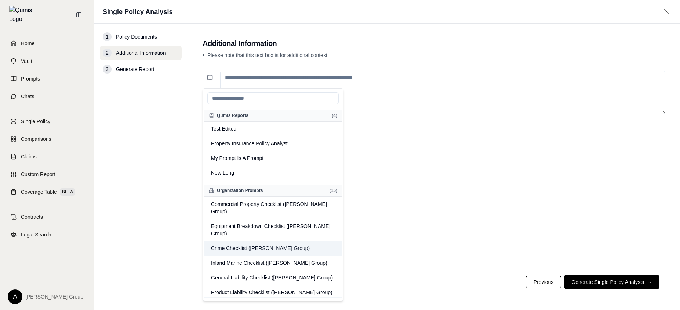
click at [269, 241] on button "Crime Checklist (Hummel Group)" at bounding box center [273, 248] width 137 height 15
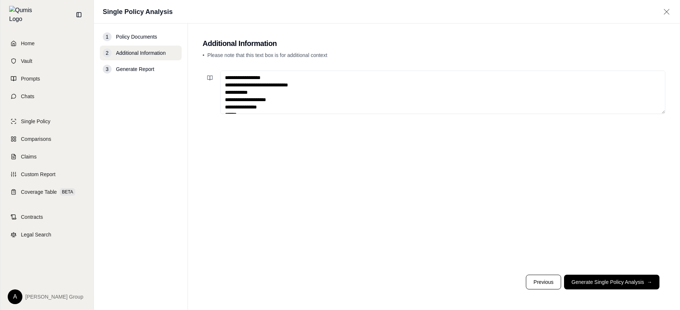
click at [314, 204] on div "**********" at bounding box center [434, 168] width 463 height 201
click at [359, 95] on textarea "**********" at bounding box center [442, 92] width 445 height 43
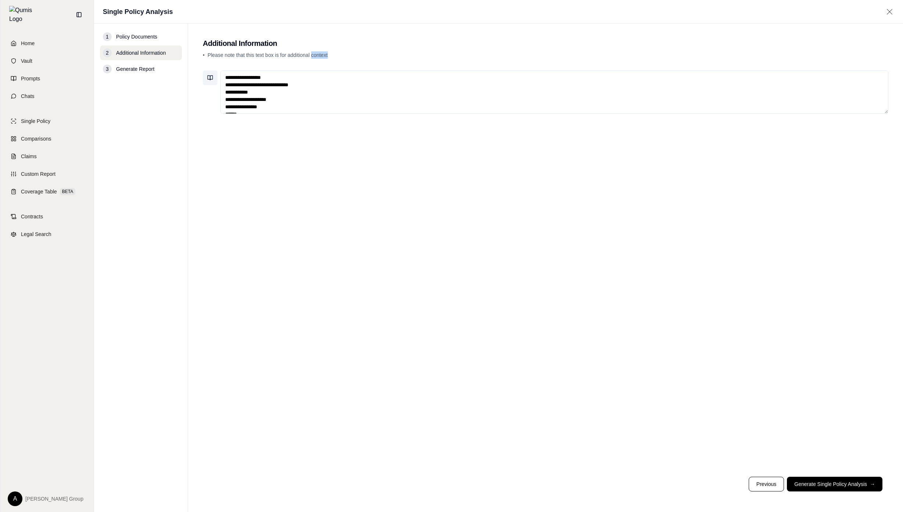
click at [216, 78] on button at bounding box center [210, 78] width 15 height 15
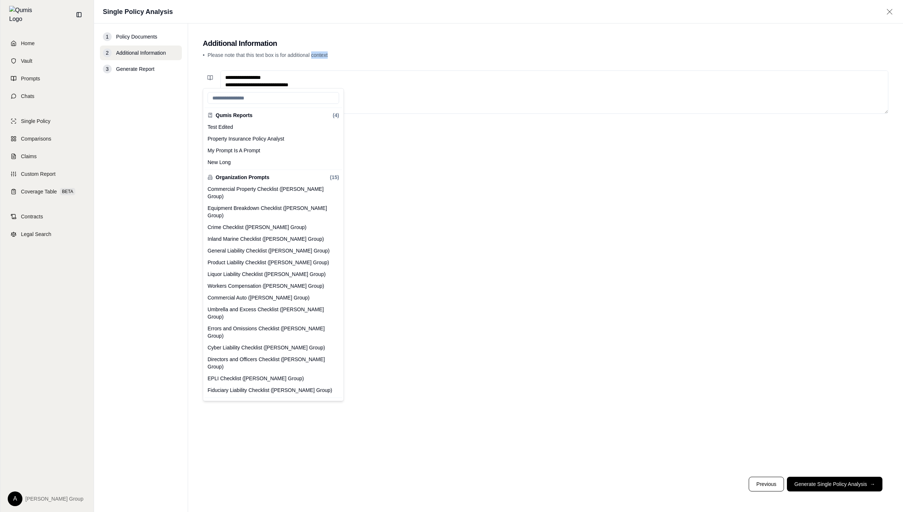
click at [423, 248] on div "**********" at bounding box center [545, 270] width 685 height 404
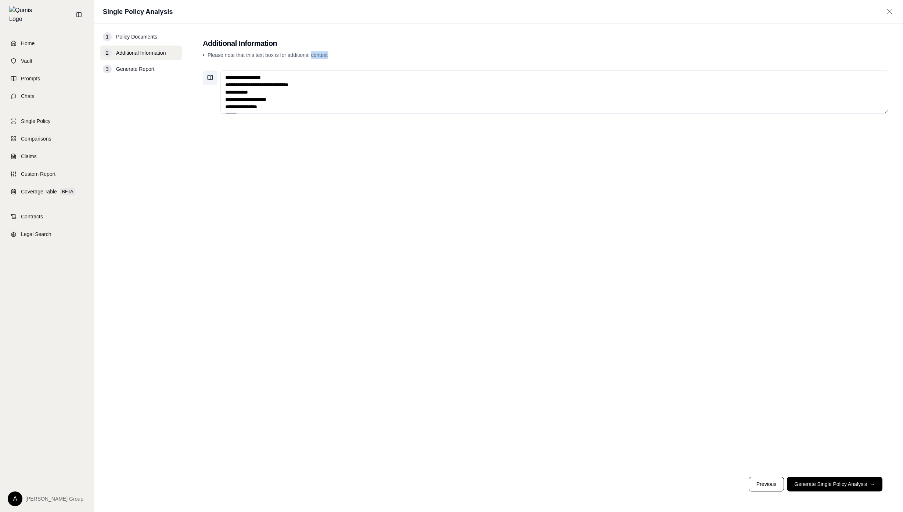
click at [213, 81] on button at bounding box center [210, 78] width 15 height 15
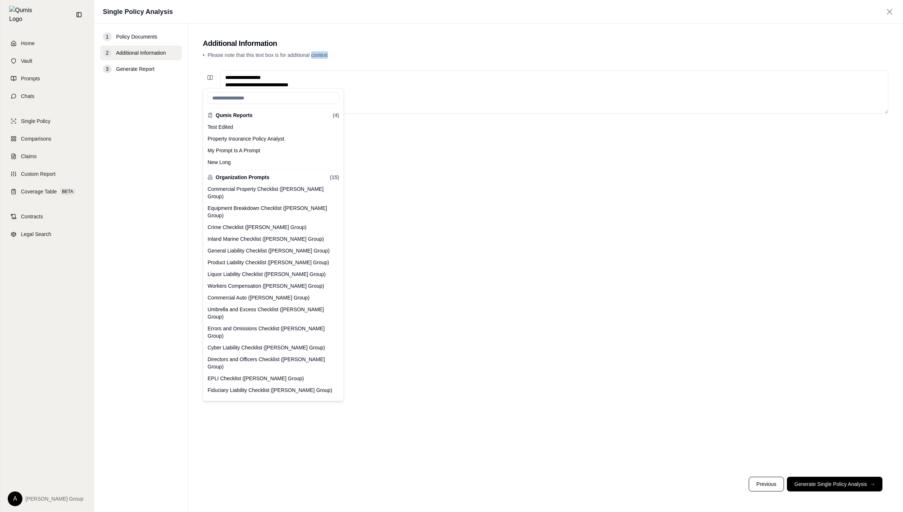
click at [243, 96] on input "search" at bounding box center [272, 98] width 131 height 12
click at [466, 135] on div "**********" at bounding box center [545, 270] width 685 height 404
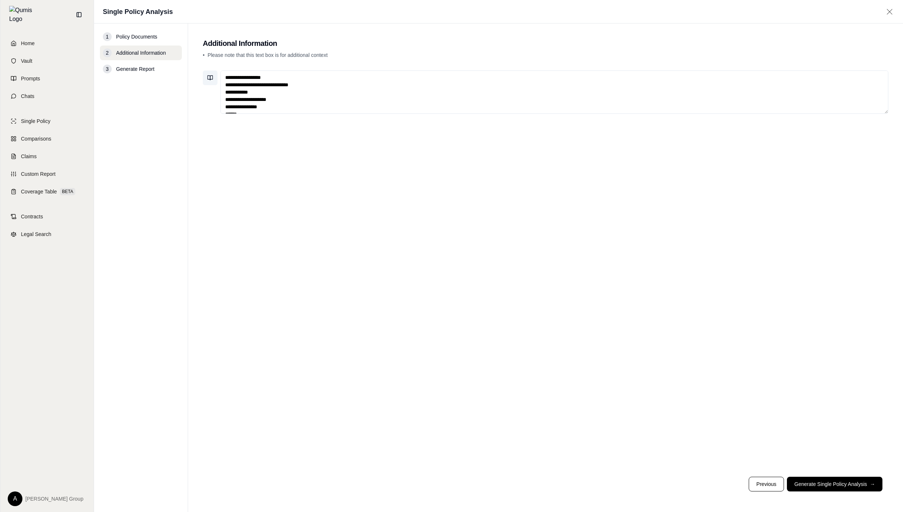
click at [213, 79] on button at bounding box center [210, 78] width 15 height 15
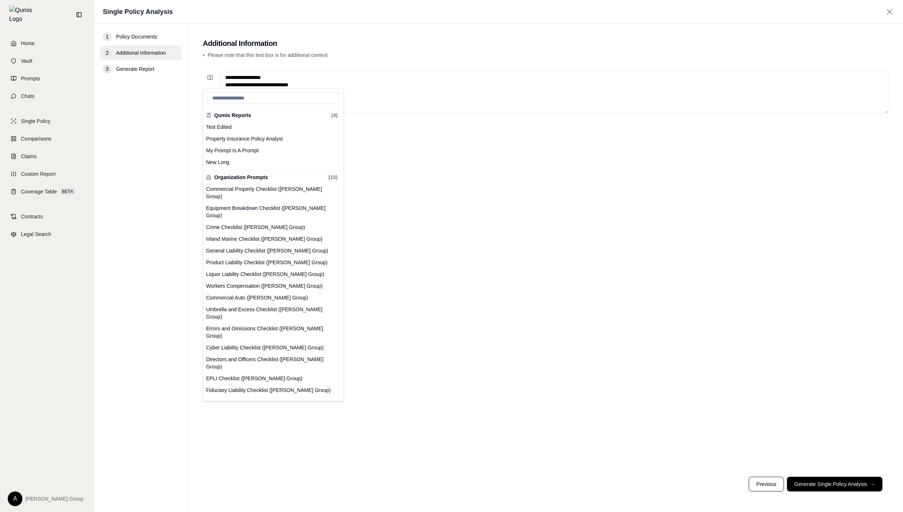
scroll to position [0, 0]
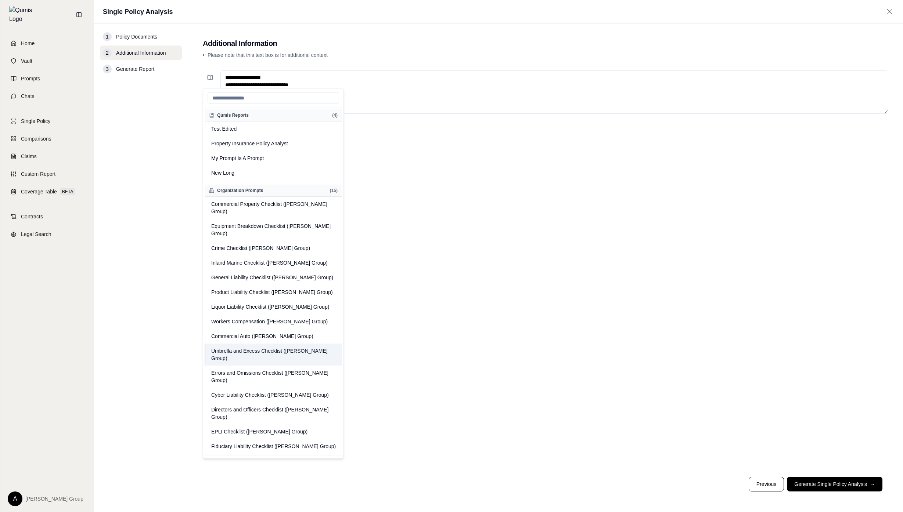
click at [295, 344] on button "Umbrella and Excess Checklist (Hummel Group)" at bounding box center [273, 355] width 137 height 22
type textarea "**********"
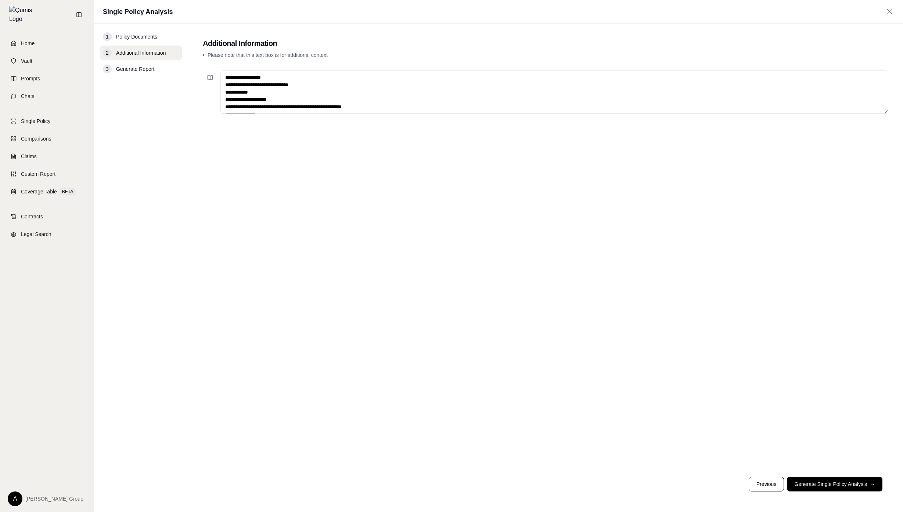
click at [307, 89] on textarea "**********" at bounding box center [554, 92] width 668 height 43
click at [32, 41] on span "Home" at bounding box center [28, 43] width 14 height 7
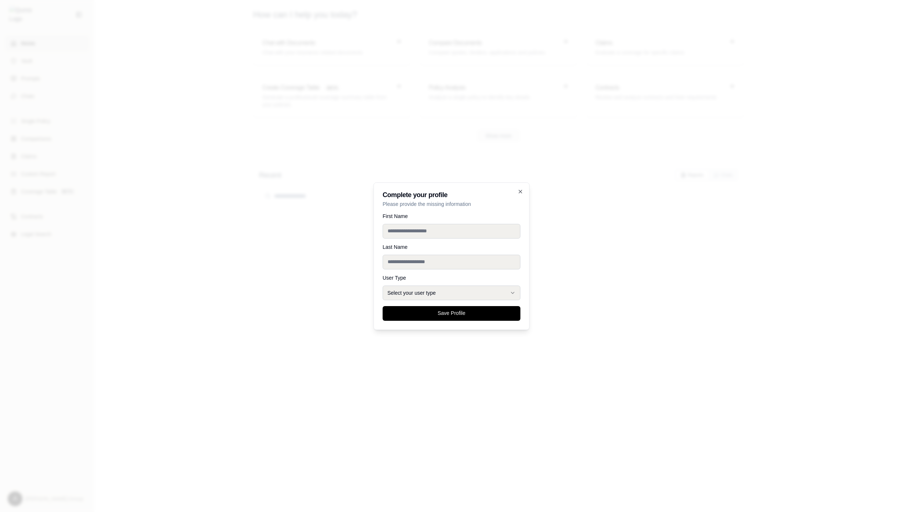
drag, startPoint x: 269, startPoint y: 191, endPoint x: 20, endPoint y: 106, distance: 262.8
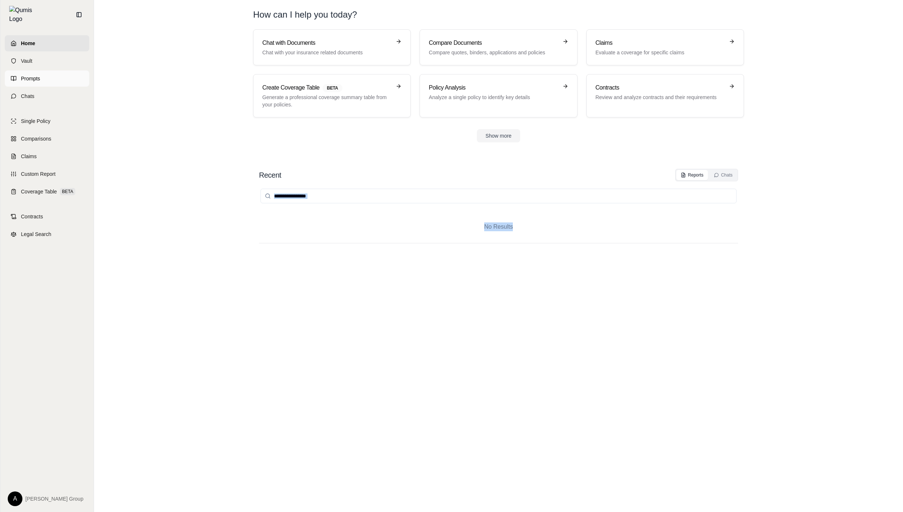
click at [15, 76] on icon at bounding box center [15, 78] width 3 height 4
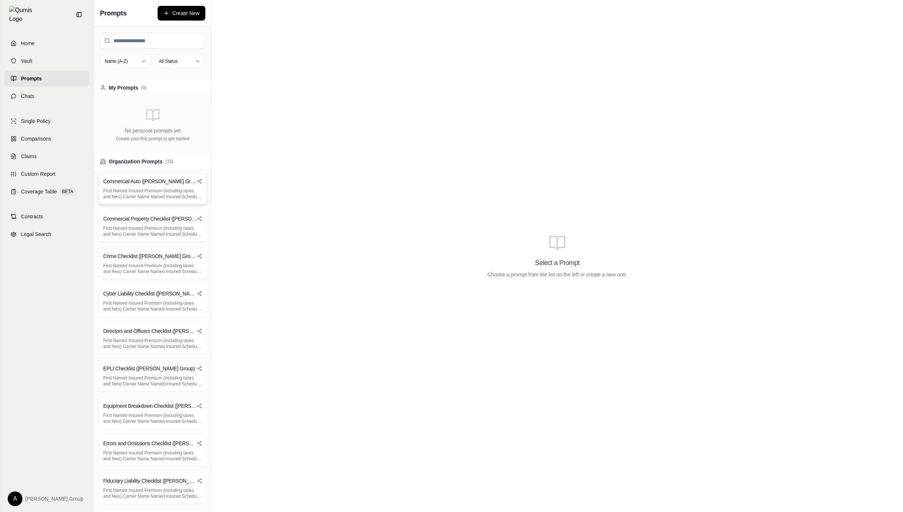
click at [151, 192] on p "First Named Insured Premium (including taxes and fees) Carrier Name Named Insur…" at bounding box center [152, 194] width 99 height 12
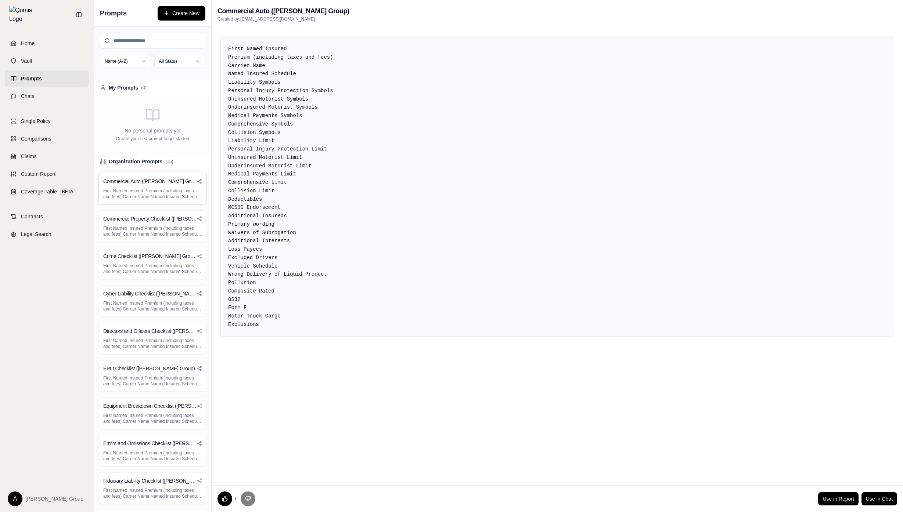
click at [103, 13] on span "Prompts" at bounding box center [113, 13] width 27 height 10
click at [58, 103] on div "Home Vault Prompts Chats Single Policy Comparisons Claims Custom Report Coverag…" at bounding box center [46, 270] width 93 height 483
click at [58, 91] on link "Chats" at bounding box center [47, 96] width 84 height 16
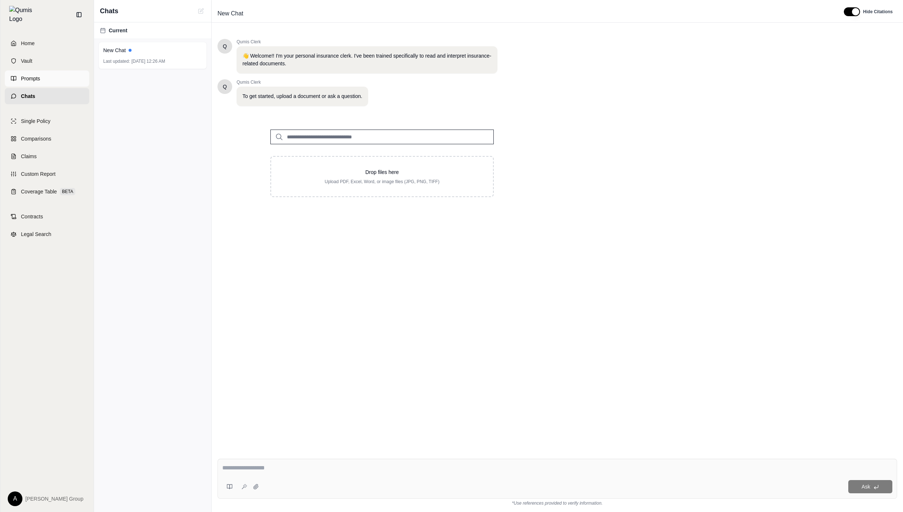
click at [64, 74] on link "Prompts" at bounding box center [47, 79] width 84 height 16
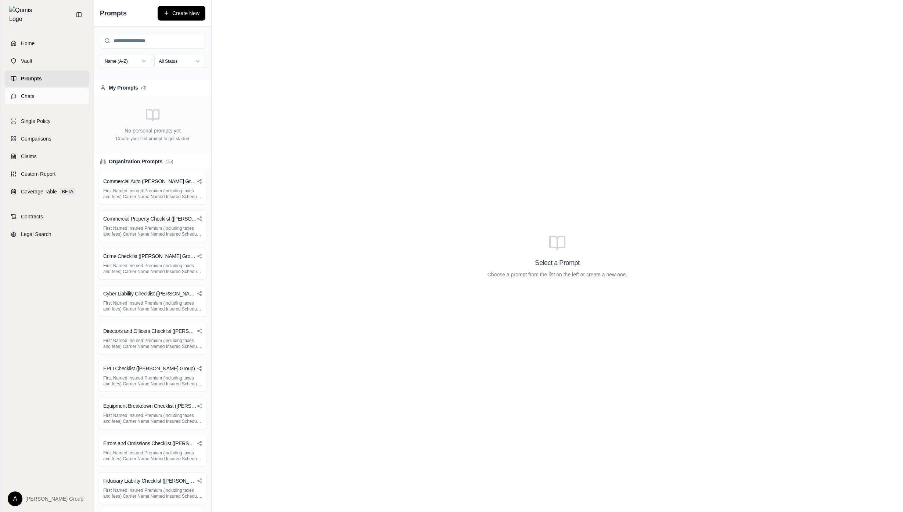
click at [60, 93] on link "Chats" at bounding box center [47, 96] width 84 height 16
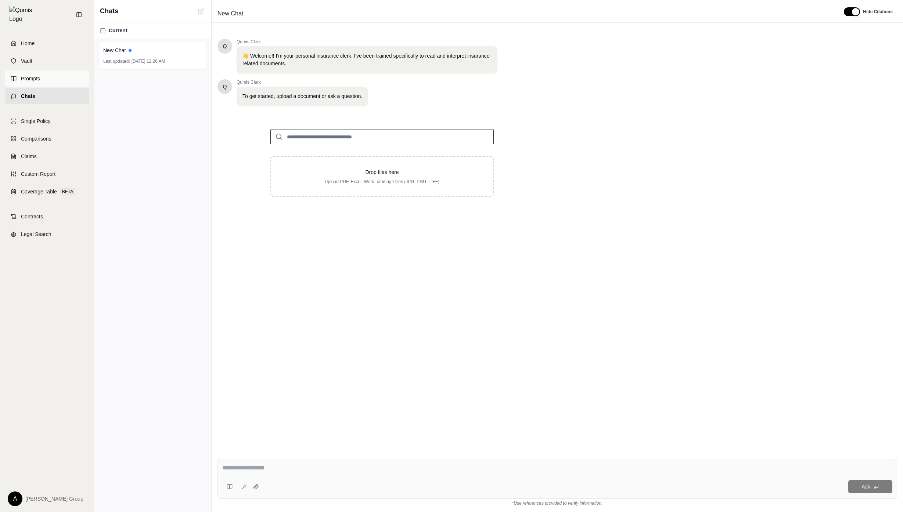
click at [66, 75] on link "Prompts" at bounding box center [47, 79] width 84 height 16
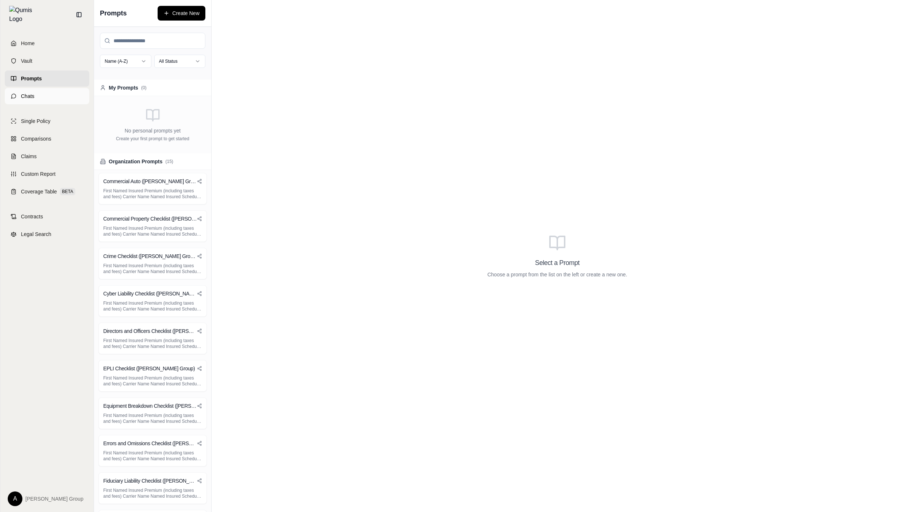
click at [70, 99] on link "Chats" at bounding box center [47, 96] width 84 height 16
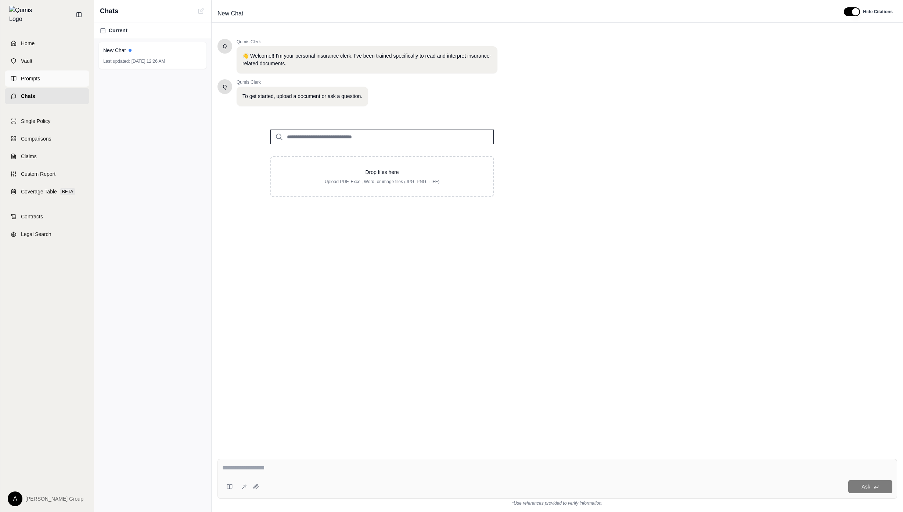
click at [65, 75] on link "Prompts" at bounding box center [47, 79] width 84 height 16
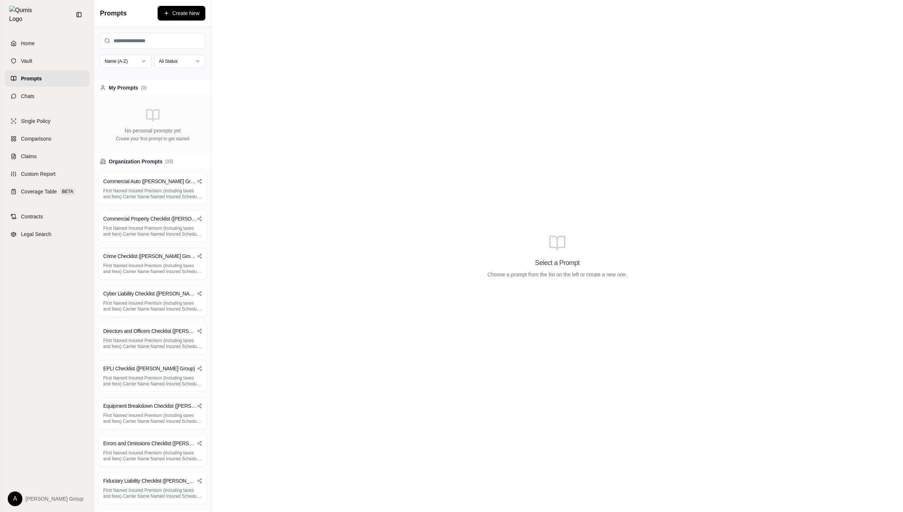
click at [499, 165] on div "Select a Prompt Choose a prompt from the list on the left or create a new one." at bounding box center [557, 256] width 691 height 512
click at [29, 156] on link "Claims" at bounding box center [47, 156] width 84 height 16
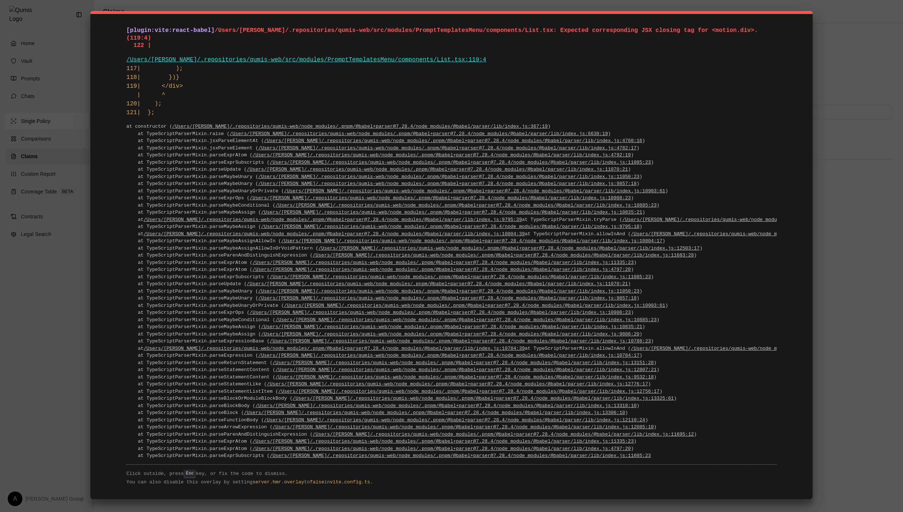
click at [46, 125] on div "[plugin:vite:react-babel] /Users/erik/.repositories/qumis-web/src/modules/Promp…" at bounding box center [451, 256] width 903 height 512
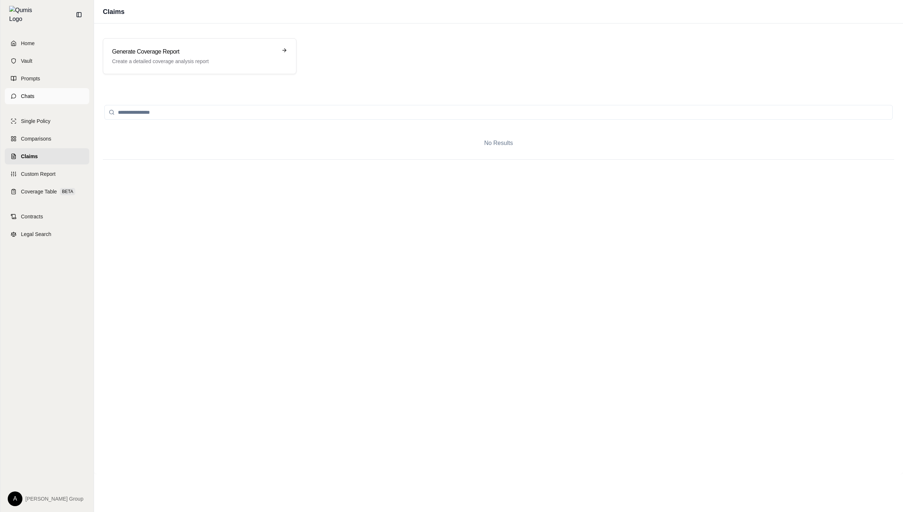
click at [56, 91] on link "Chats" at bounding box center [47, 96] width 84 height 16
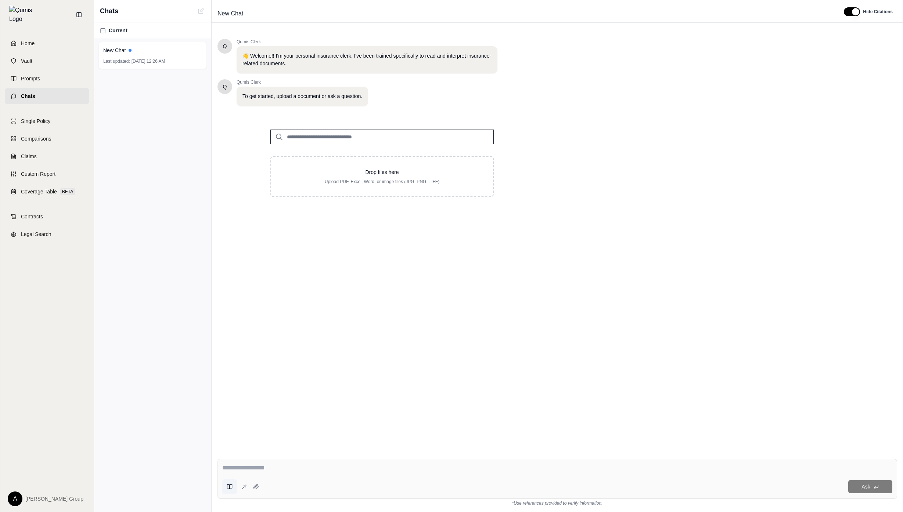
click at [228, 481] on button at bounding box center [229, 487] width 15 height 15
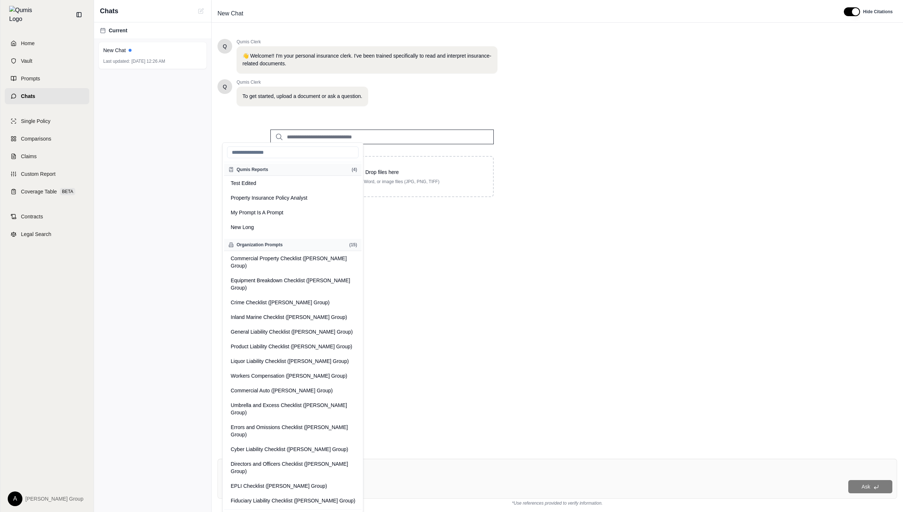
click at [229, 481] on button at bounding box center [229, 487] width 15 height 15
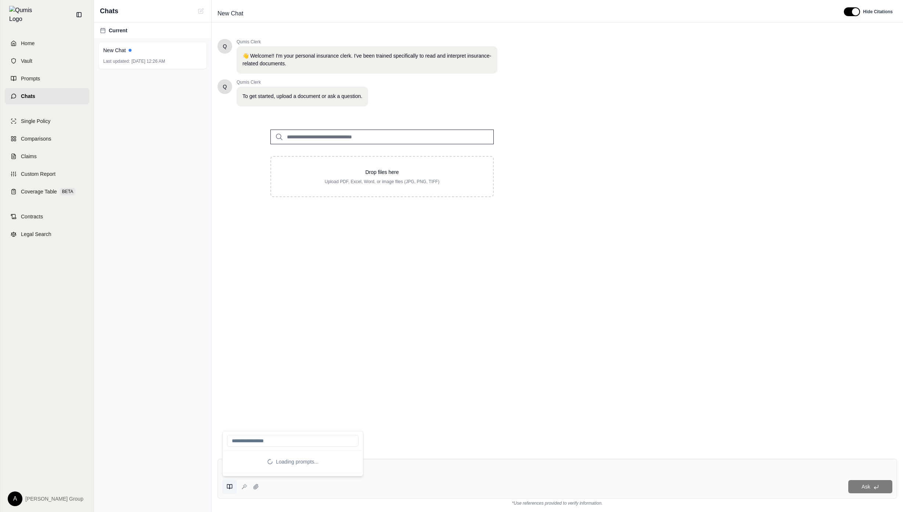
click at [229, 482] on button at bounding box center [229, 487] width 15 height 15
click at [490, 426] on div "Q Qumis Clerk 👋 Welcome!! I'm your personal insurance clerk. I've been trained …" at bounding box center [556, 240] width 679 height 414
click at [230, 491] on button at bounding box center [229, 487] width 15 height 15
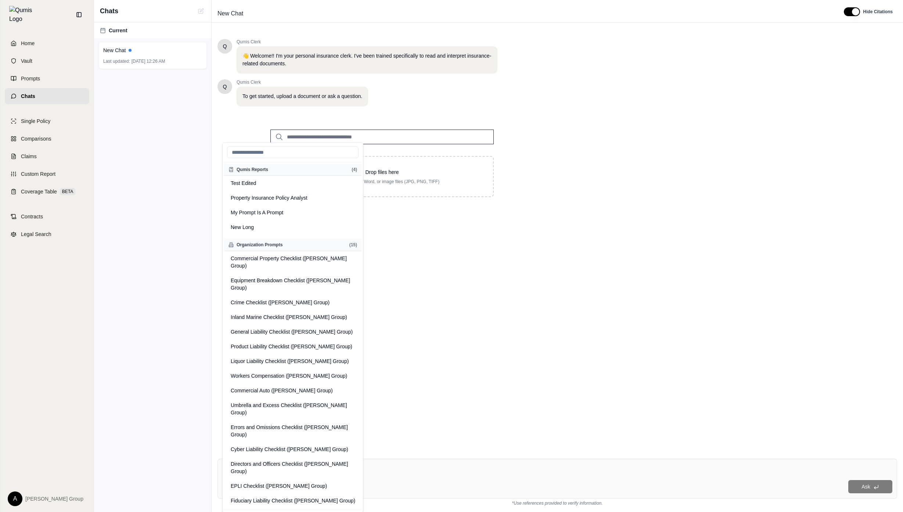
click at [230, 491] on button at bounding box center [229, 487] width 15 height 15
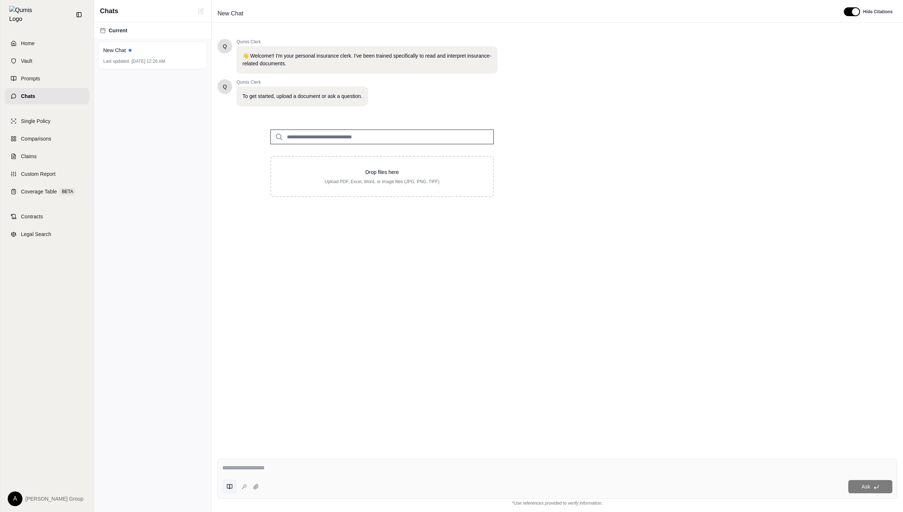
click at [230, 491] on button at bounding box center [229, 487] width 15 height 15
click at [41, 73] on link "Prompts" at bounding box center [47, 79] width 84 height 16
click at [148, 56] on div "New Chat Last updated: Oct 15, 2025, 12:29 AM" at bounding box center [152, 55] width 108 height 27
click at [305, 472] on textarea at bounding box center [557, 468] width 670 height 9
type textarea "******"
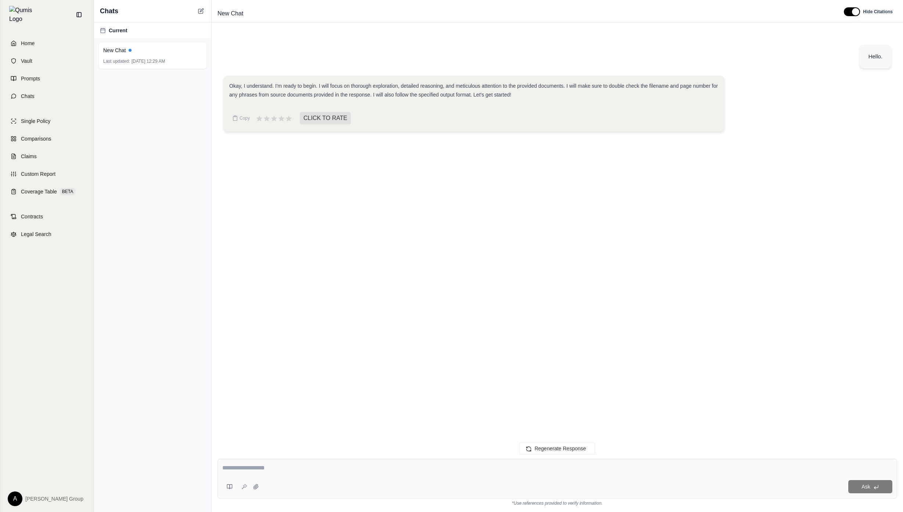
click at [416, 244] on div "Hello. Okay, I understand. I'm ready to begin. I will focus on thorough explora…" at bounding box center [556, 240] width 679 height 414
click at [608, 164] on div "Hello. Okay, I understand. I'm ready to begin. I will focus on thorough explora…" at bounding box center [556, 240] width 679 height 414
click at [454, 196] on div "Hello. Okay, I understand. I'm ready to begin. I will focus on thorough explora…" at bounding box center [556, 240] width 679 height 414
click at [203, 11] on icon at bounding box center [200, 11] width 4 height 4
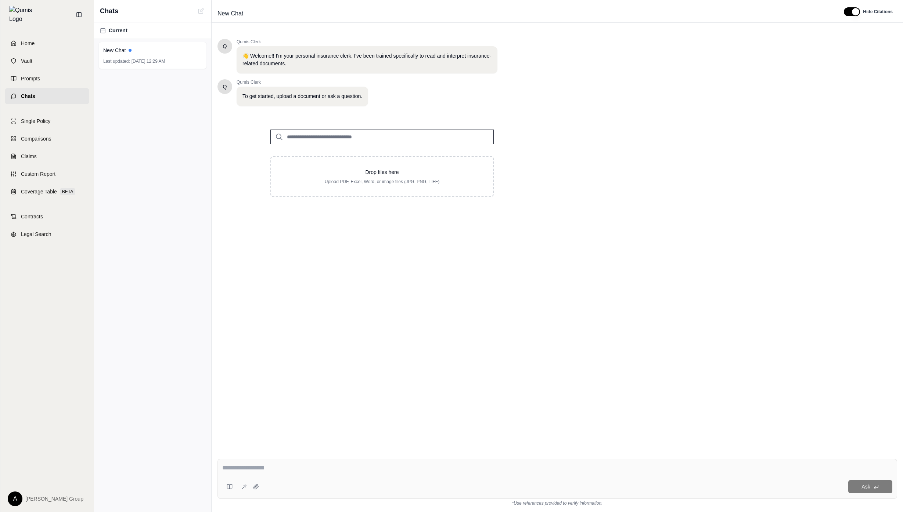
click at [466, 213] on div "Q Qumis Clerk 👋 Welcome!! I'm your personal insurance clerk. I've been trained …" at bounding box center [556, 240] width 679 height 414
click at [337, 481] on div "Ask" at bounding box center [577, 486] width 630 height 13
drag, startPoint x: 333, startPoint y: 481, endPoint x: 331, endPoint y: 476, distance: 5.6
click at [333, 481] on div "Ask" at bounding box center [577, 486] width 630 height 13
click at [331, 474] on div at bounding box center [557, 469] width 670 height 11
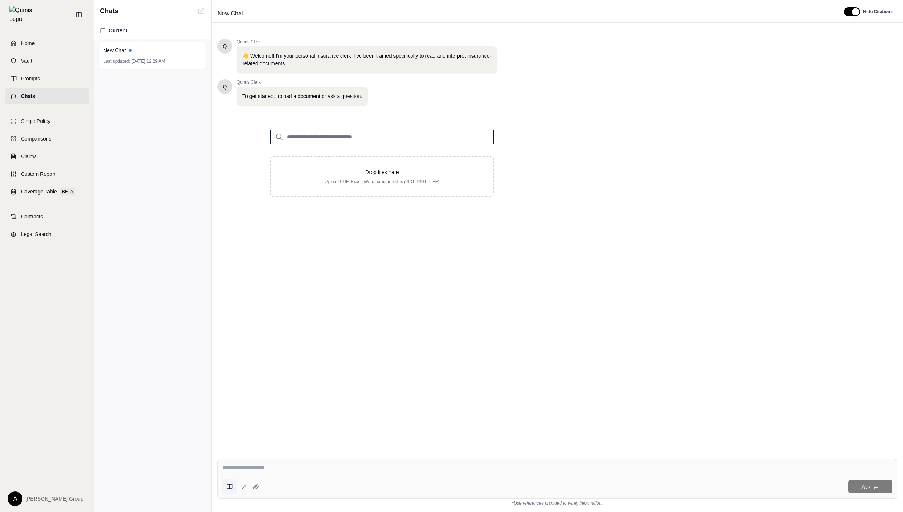
click at [230, 491] on button at bounding box center [229, 487] width 15 height 15
click at [496, 396] on div "Q Qumis Clerk 👋 Welcome!! I'm your personal insurance clerk. I've been trained …" at bounding box center [556, 240] width 679 height 414
click at [449, 437] on div "Q Qumis Clerk 👋 Welcome!! I'm your personal insurance clerk. I've been trained …" at bounding box center [556, 240] width 679 height 414
click at [421, 470] on textarea at bounding box center [557, 468] width 670 height 9
